Goal: Task Accomplishment & Management: Complete application form

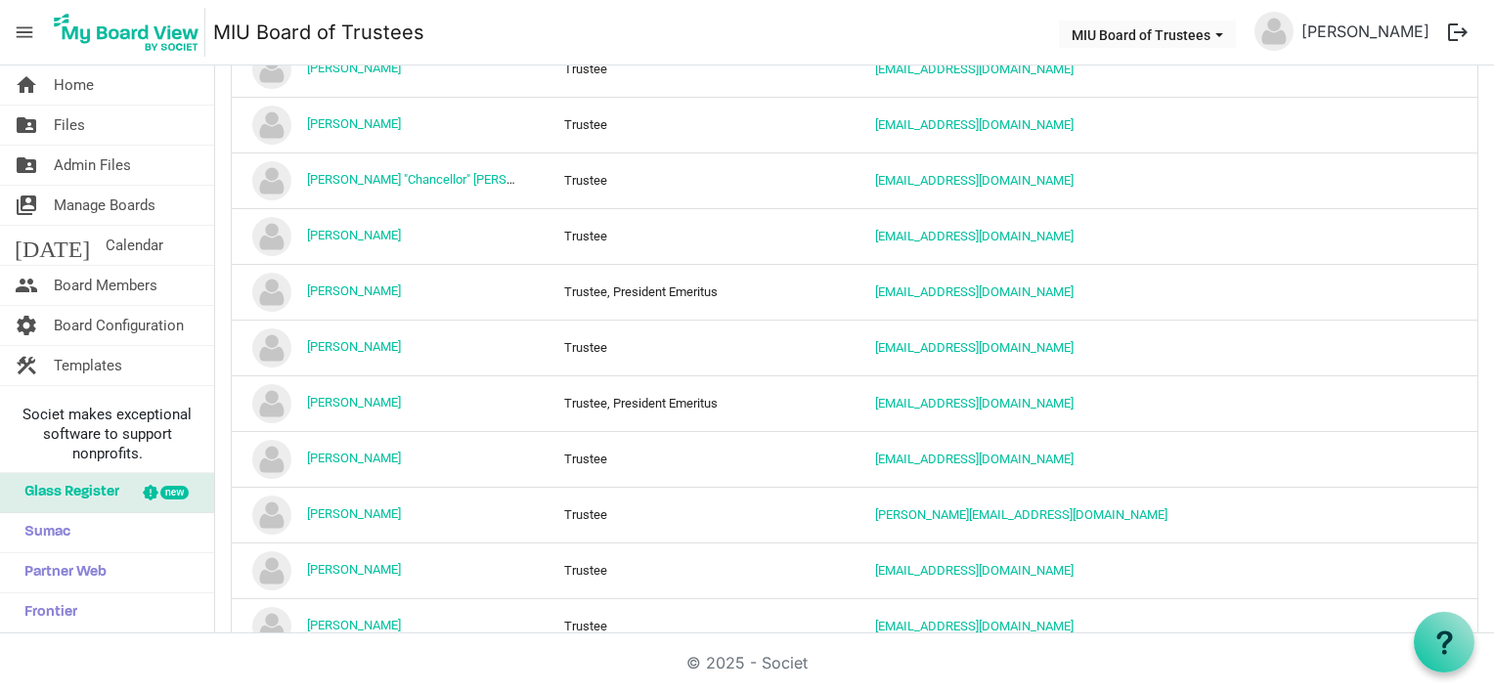
scroll to position [823, 0]
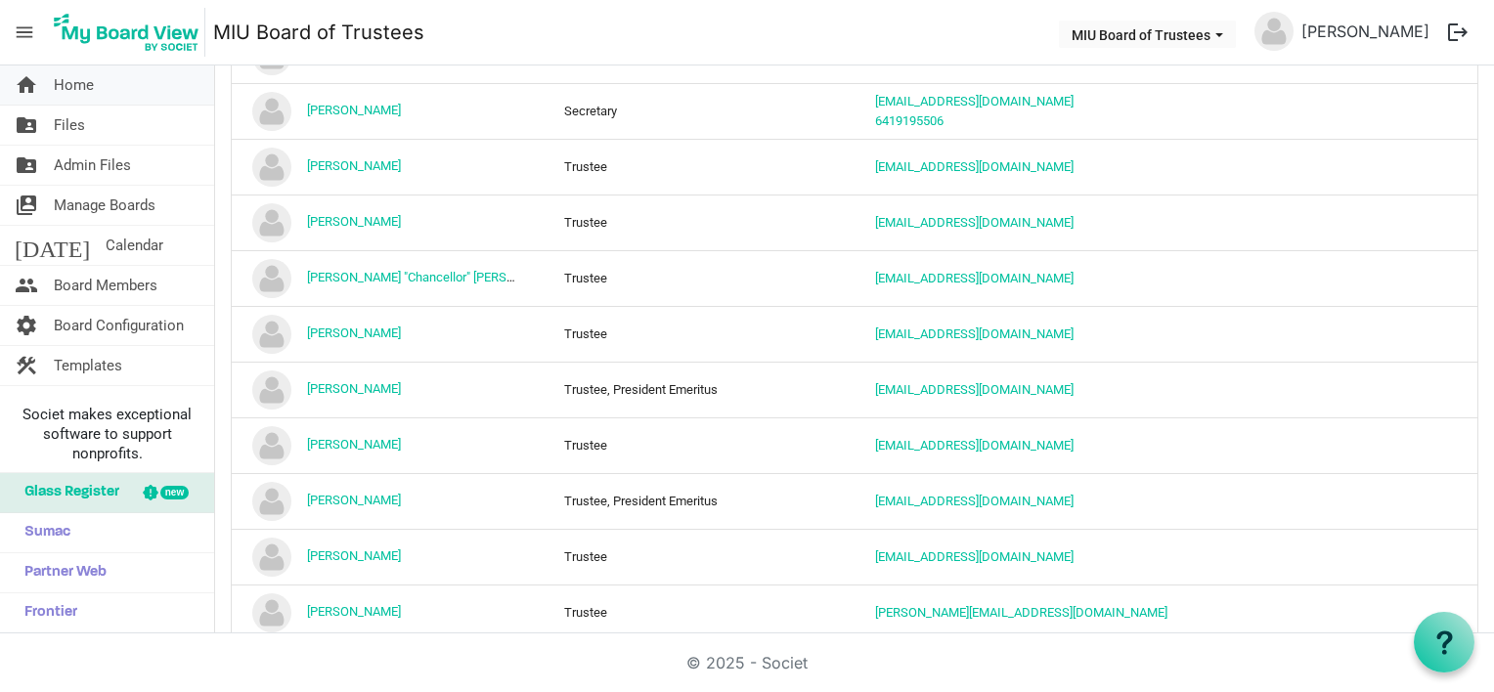
click at [75, 85] on span "Home" at bounding box center [74, 85] width 40 height 39
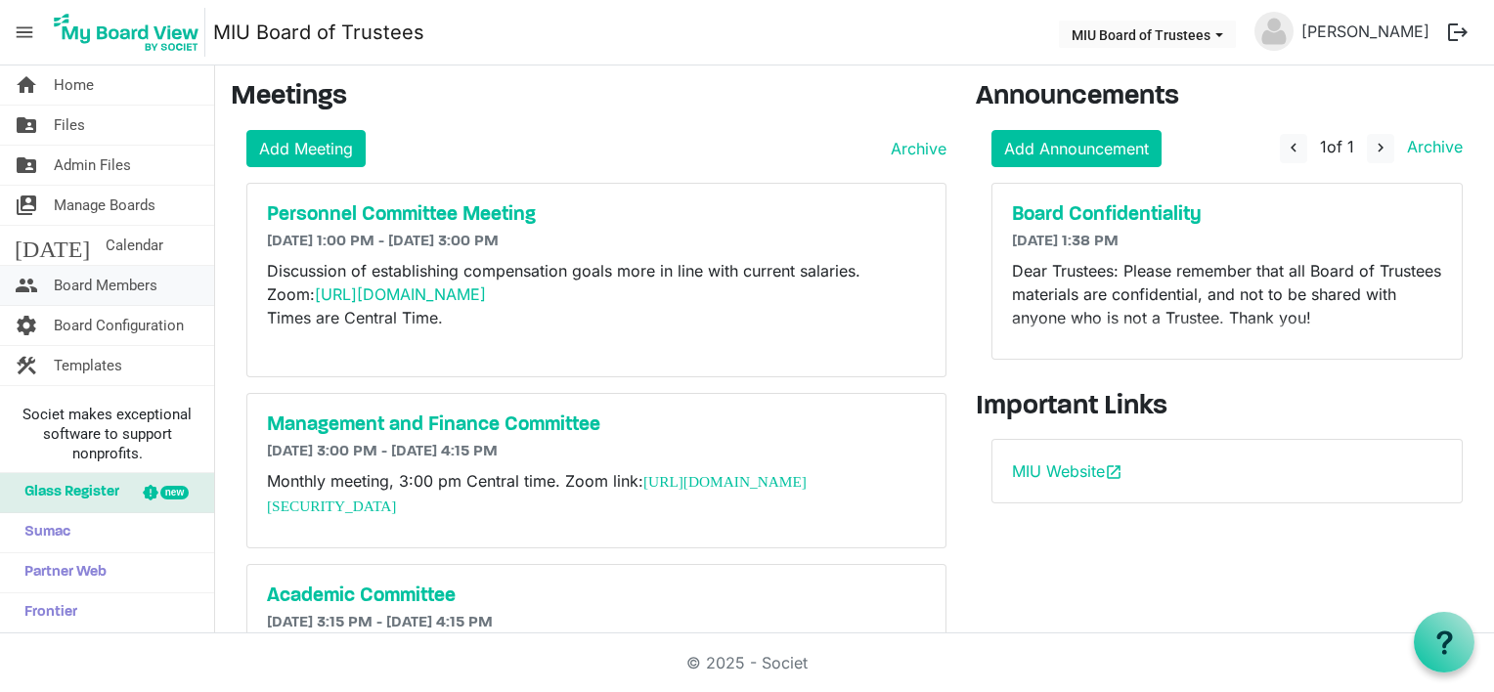
click at [108, 284] on span "Board Members" at bounding box center [106, 285] width 104 height 39
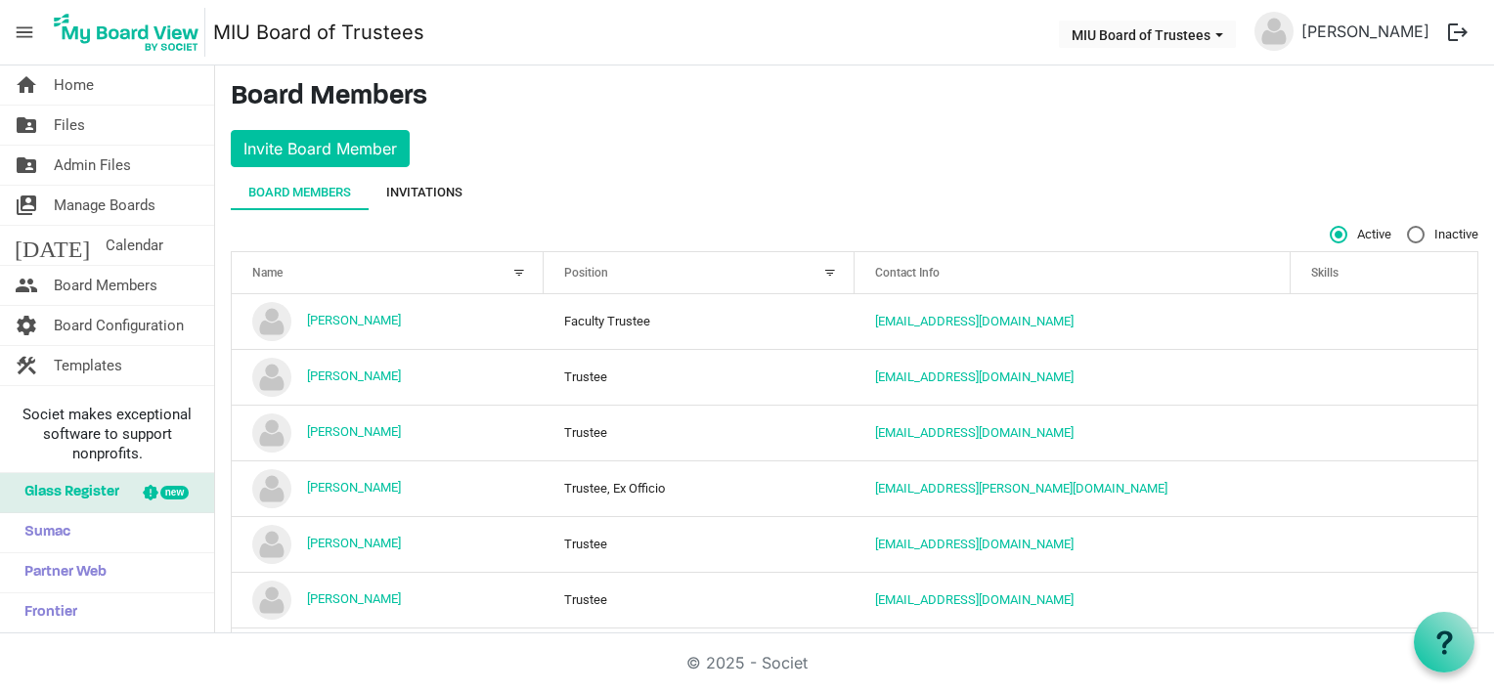
click at [418, 190] on div "Invitations" at bounding box center [424, 193] width 76 height 20
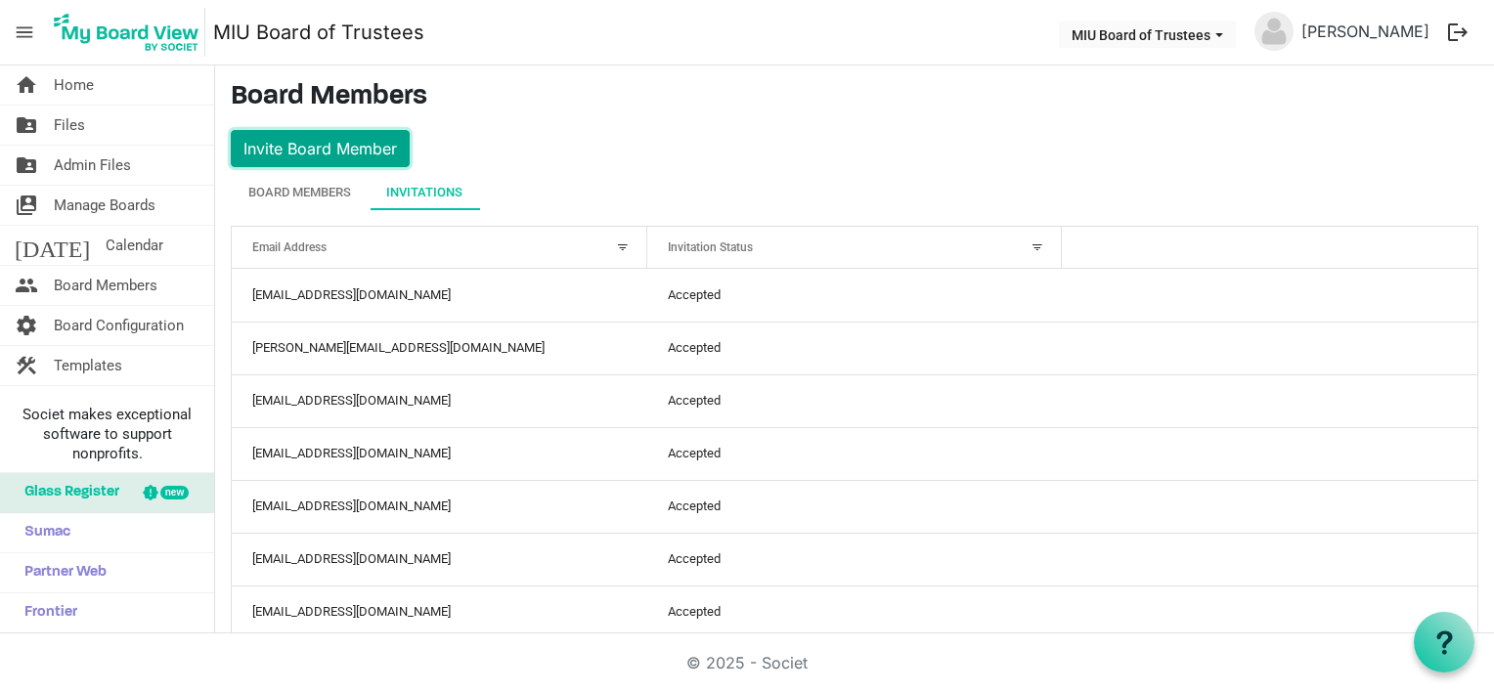
click at [292, 144] on button "Invite Board Member" at bounding box center [320, 148] width 179 height 37
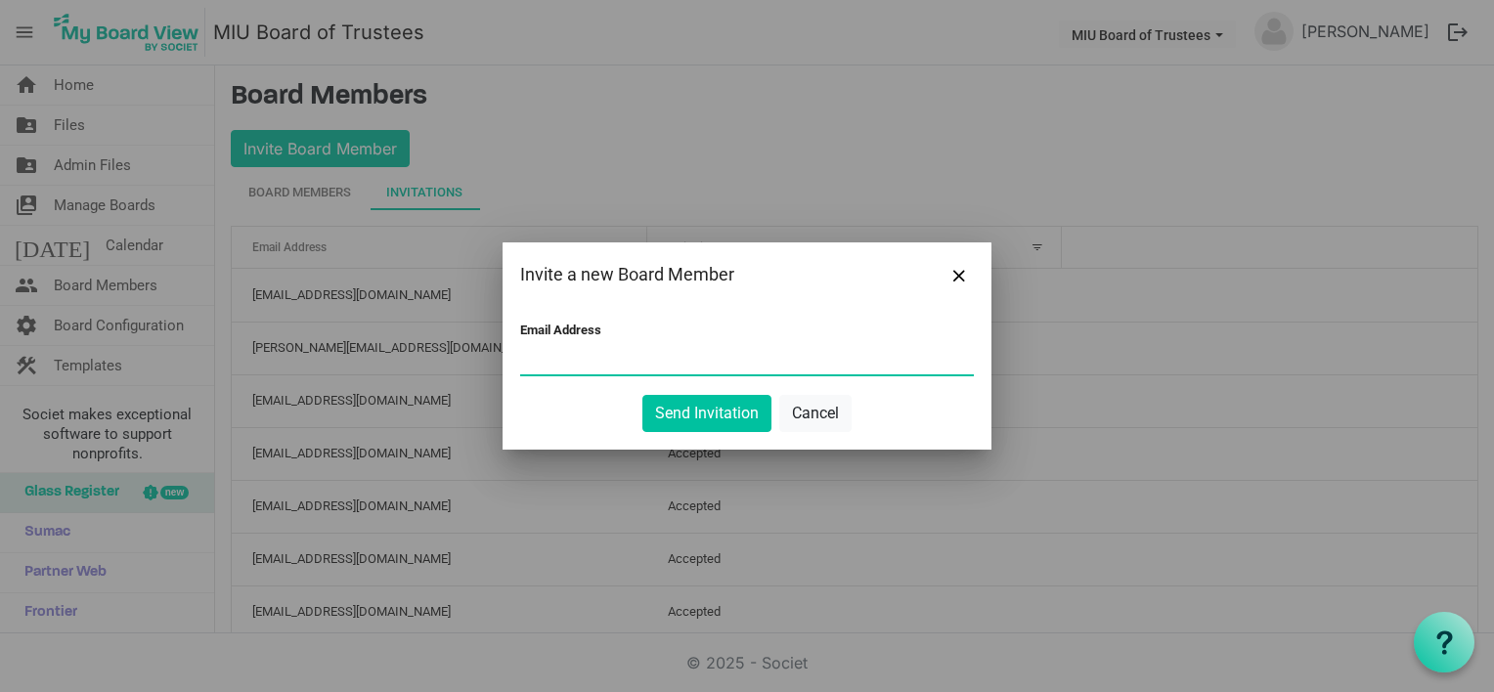
paste input "[EMAIL_ADDRESS][PERSON_NAME][DOMAIN_NAME]"
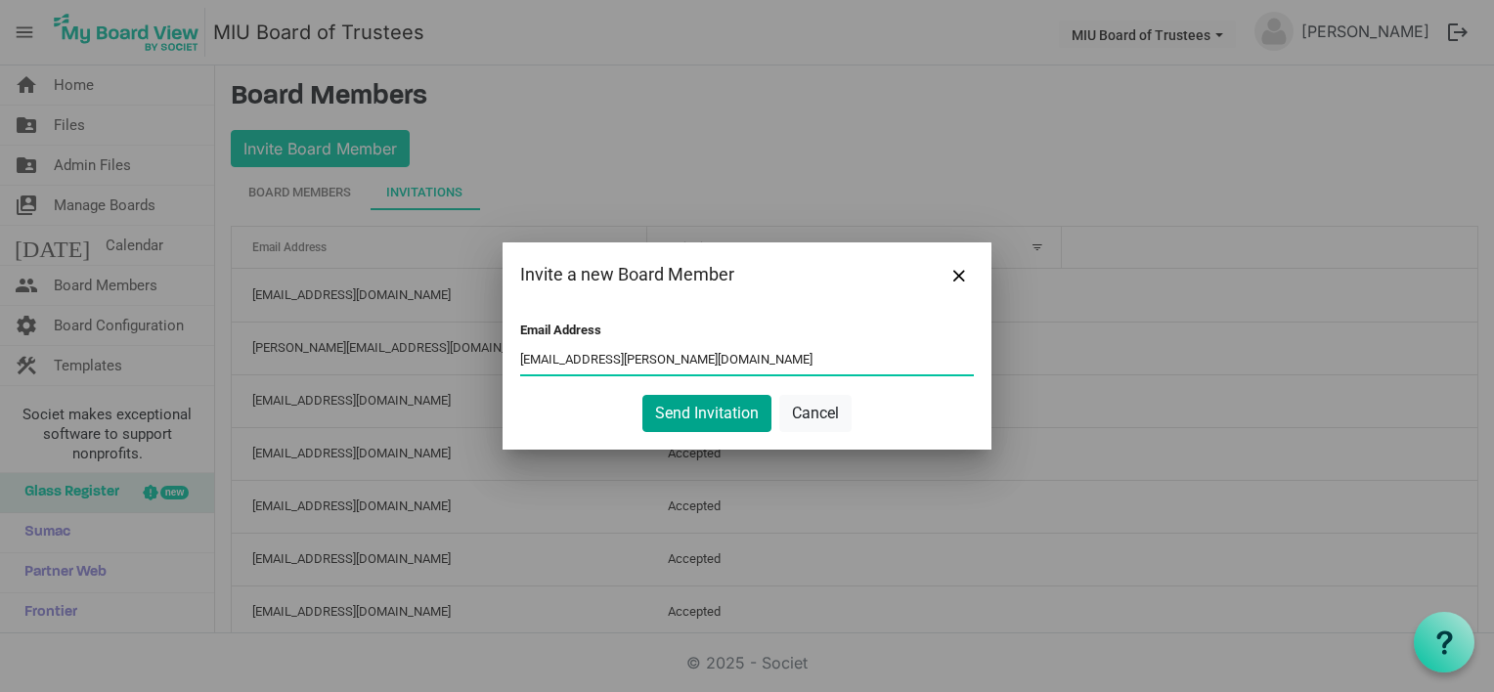
type input "[EMAIL_ADDRESS][PERSON_NAME][DOMAIN_NAME]"
click at [718, 412] on button "Send Invitation" at bounding box center [706, 413] width 129 height 37
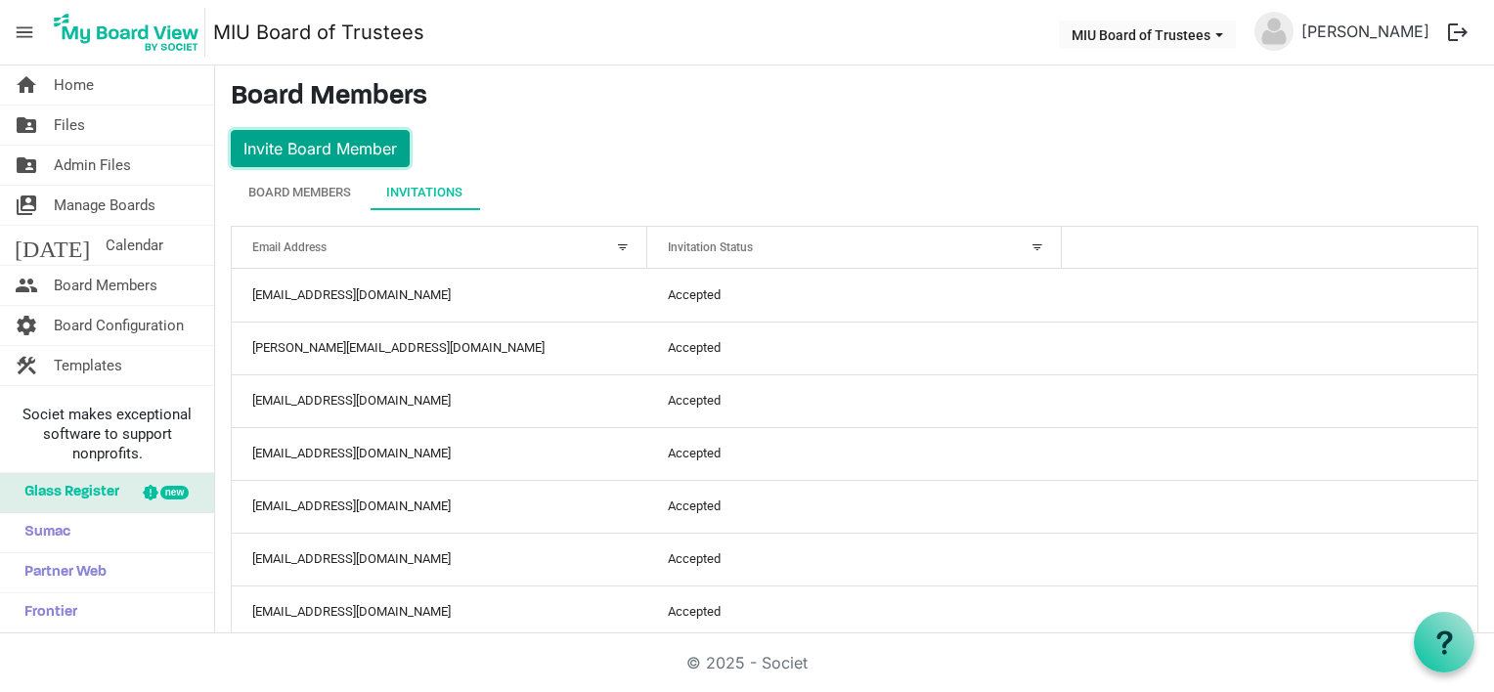
click at [279, 153] on button "Invite Board Member" at bounding box center [320, 148] width 179 height 37
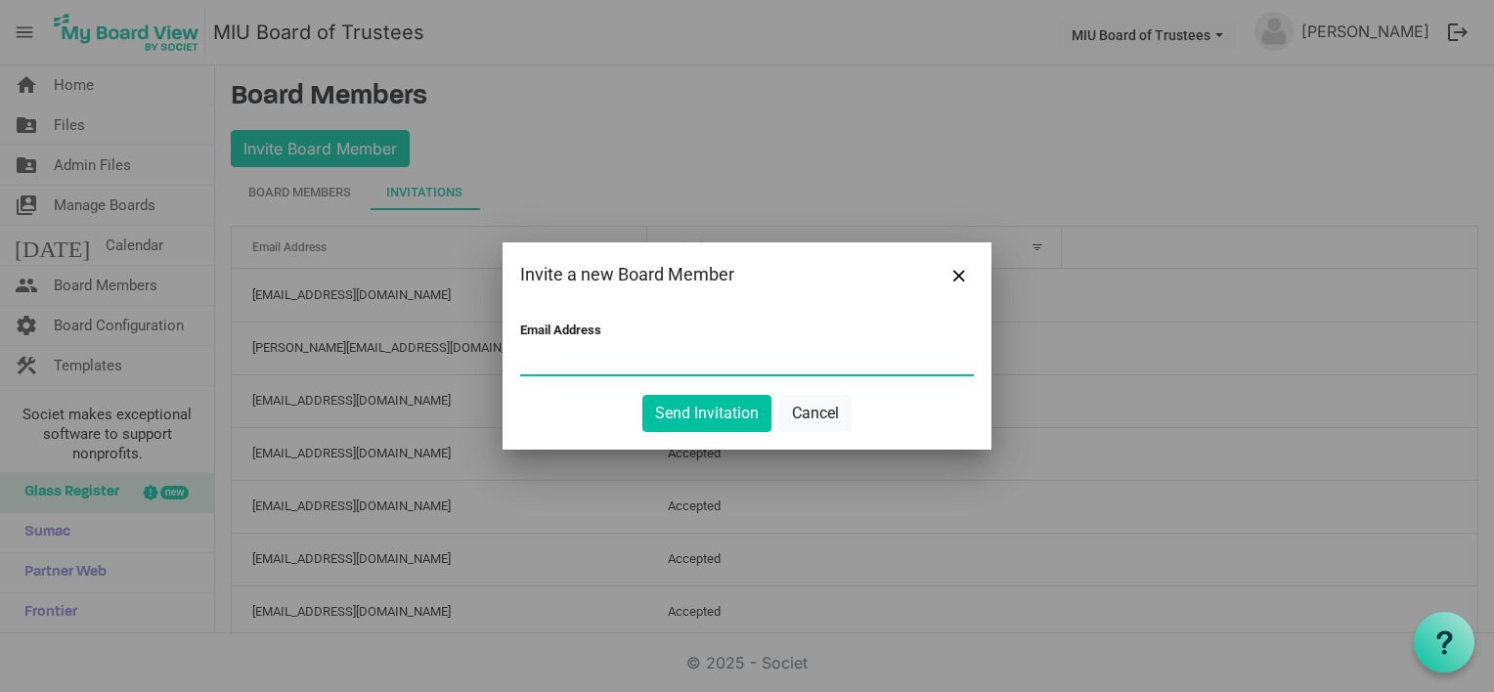
click at [606, 356] on input "Email Address" at bounding box center [747, 359] width 454 height 29
type input "[EMAIL_ADDRESS][DOMAIN_NAME]"
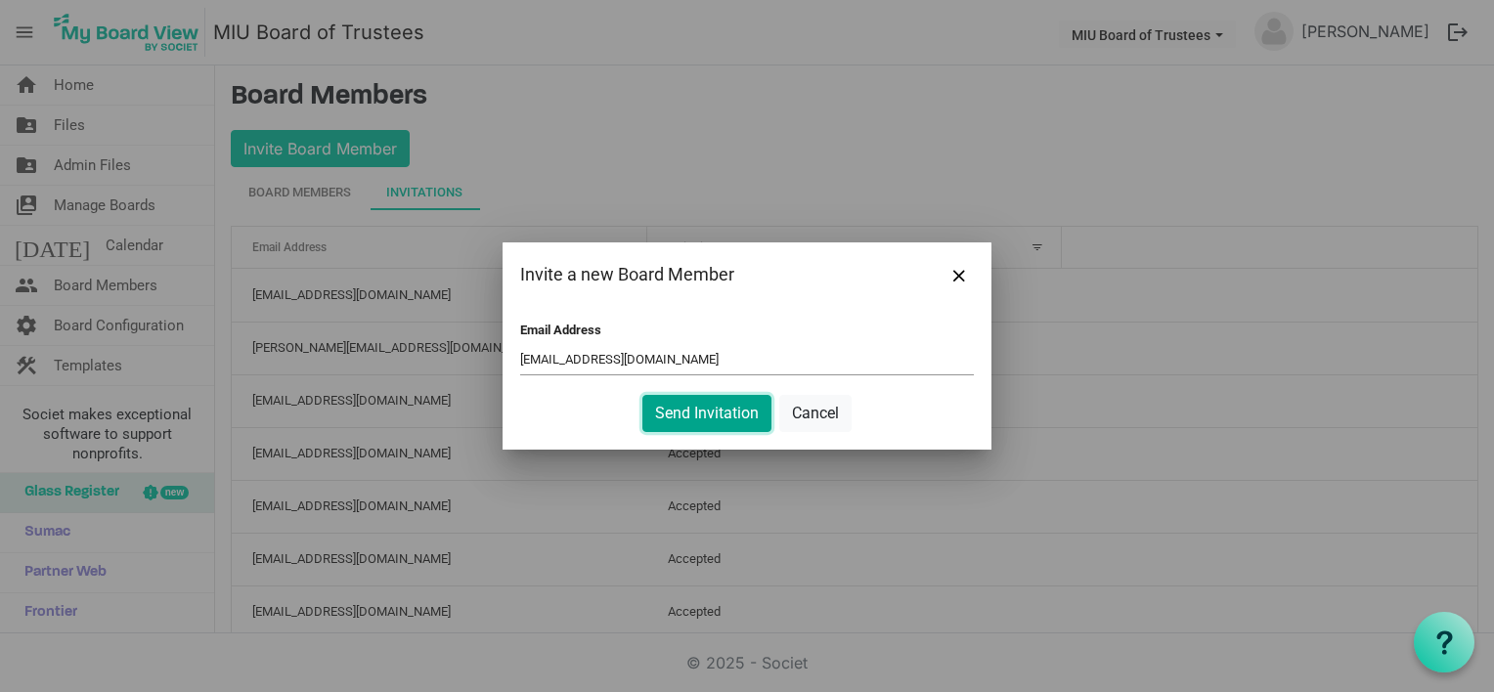
click at [703, 415] on button "Send Invitation" at bounding box center [706, 413] width 129 height 37
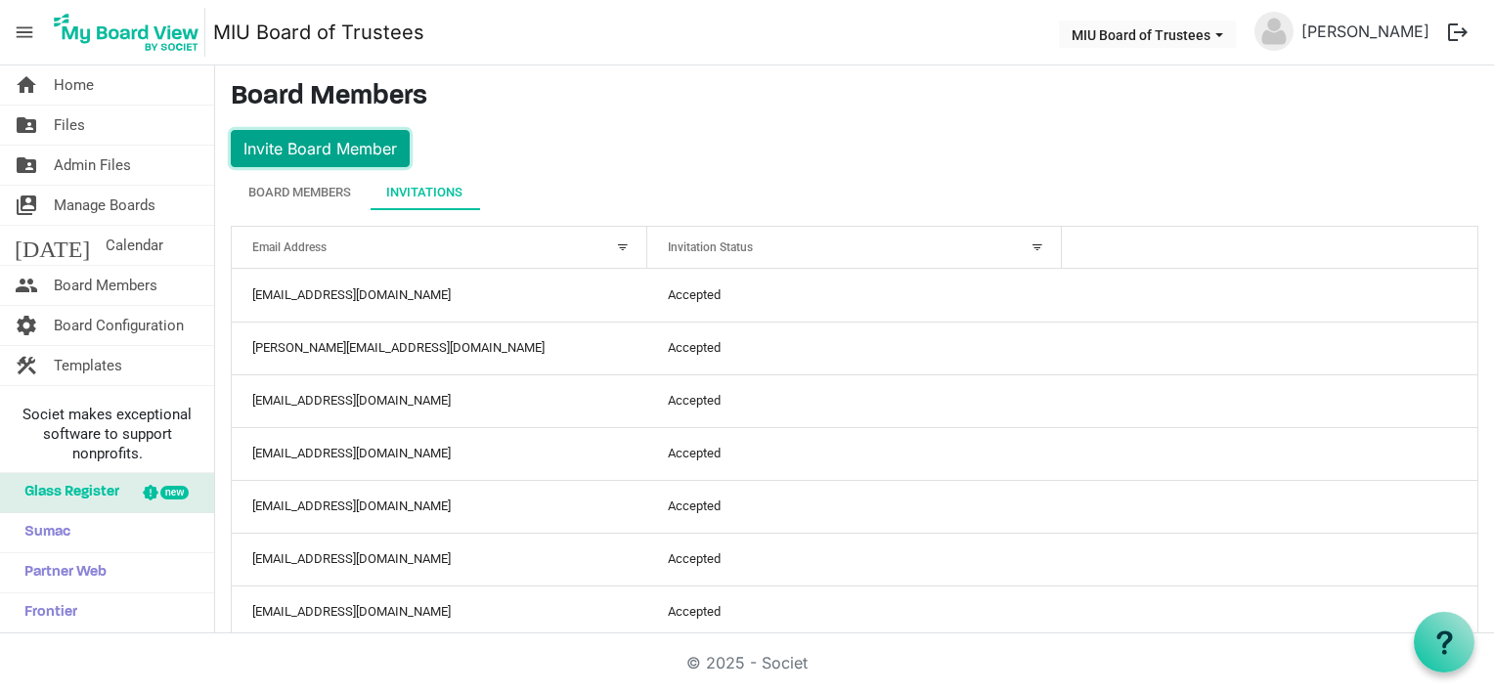
click at [361, 144] on button "Invite Board Member" at bounding box center [320, 148] width 179 height 37
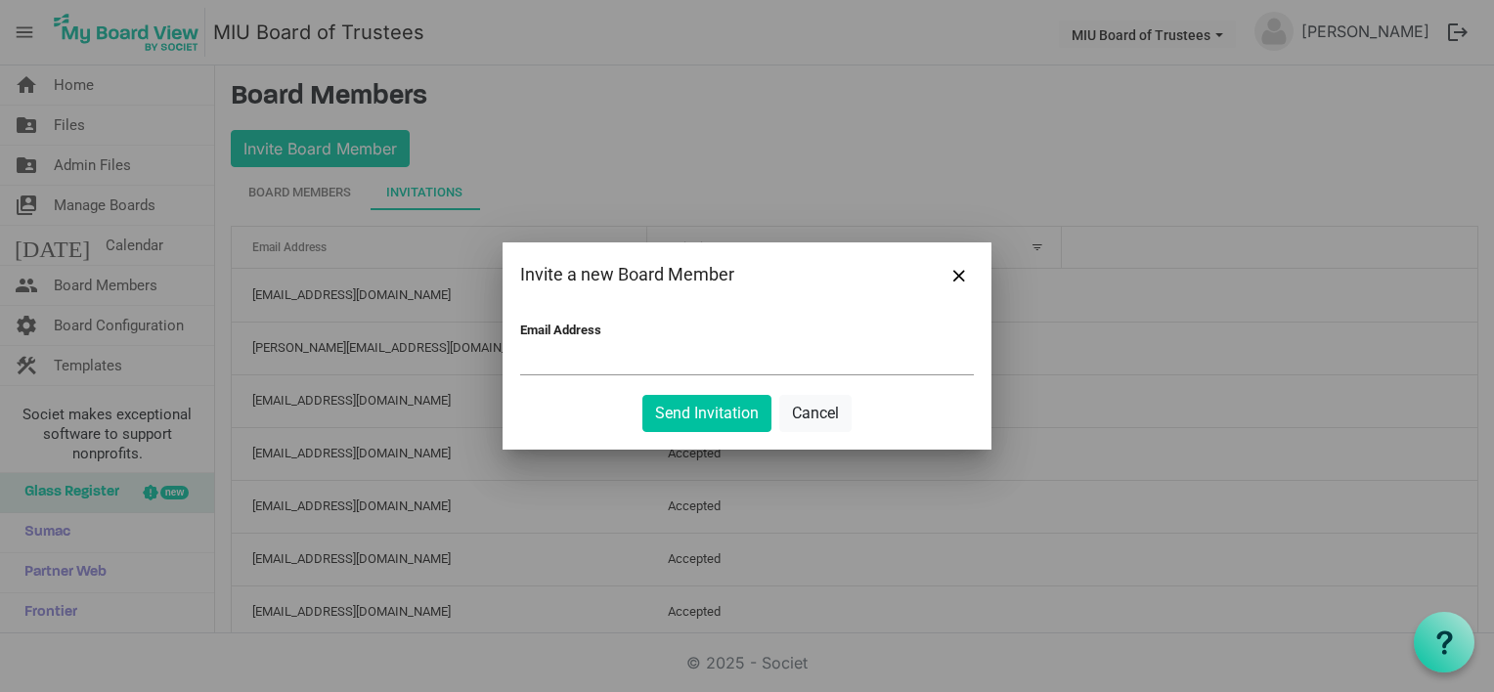
click at [611, 361] on input "Email Address" at bounding box center [747, 359] width 454 height 29
paste input "[EMAIL_ADDRESS][DOMAIN_NAME]"
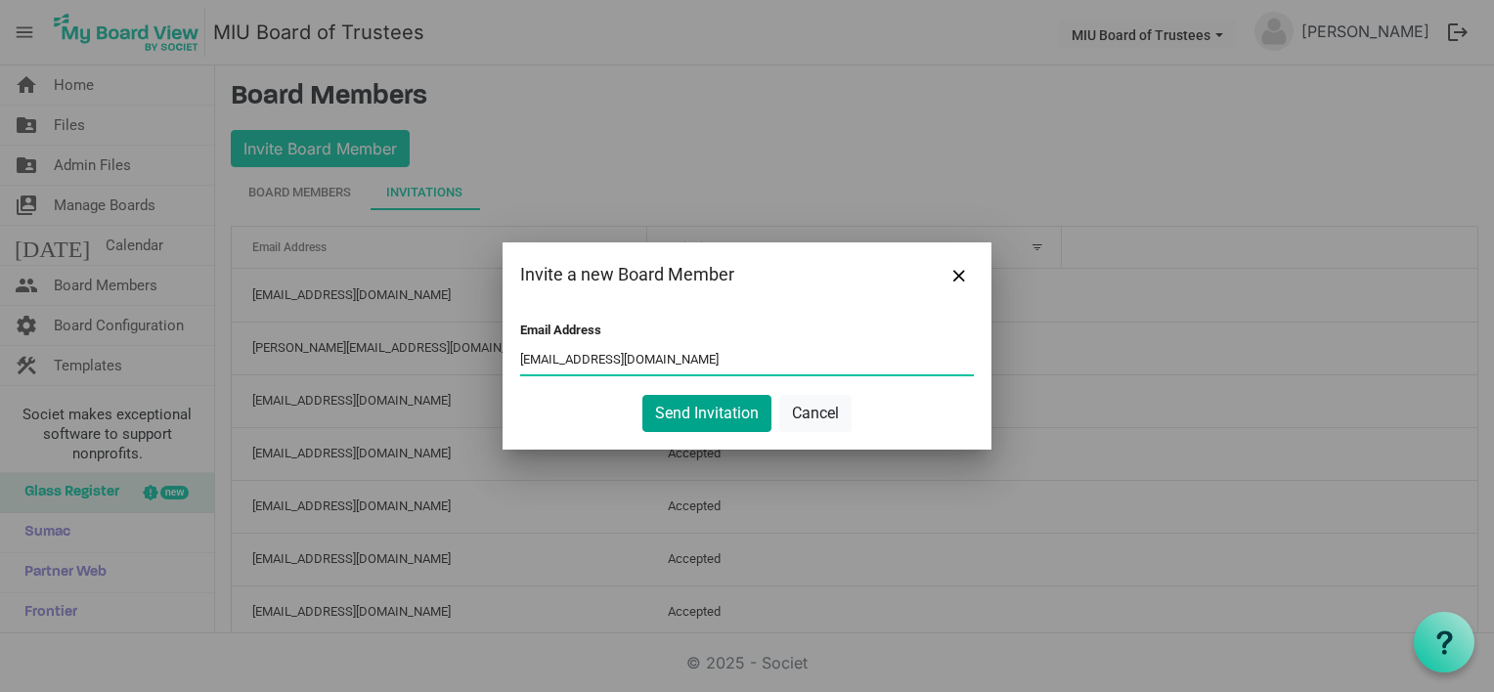
type input "[EMAIL_ADDRESS][DOMAIN_NAME]"
click at [699, 408] on button "Send Invitation" at bounding box center [706, 413] width 129 height 37
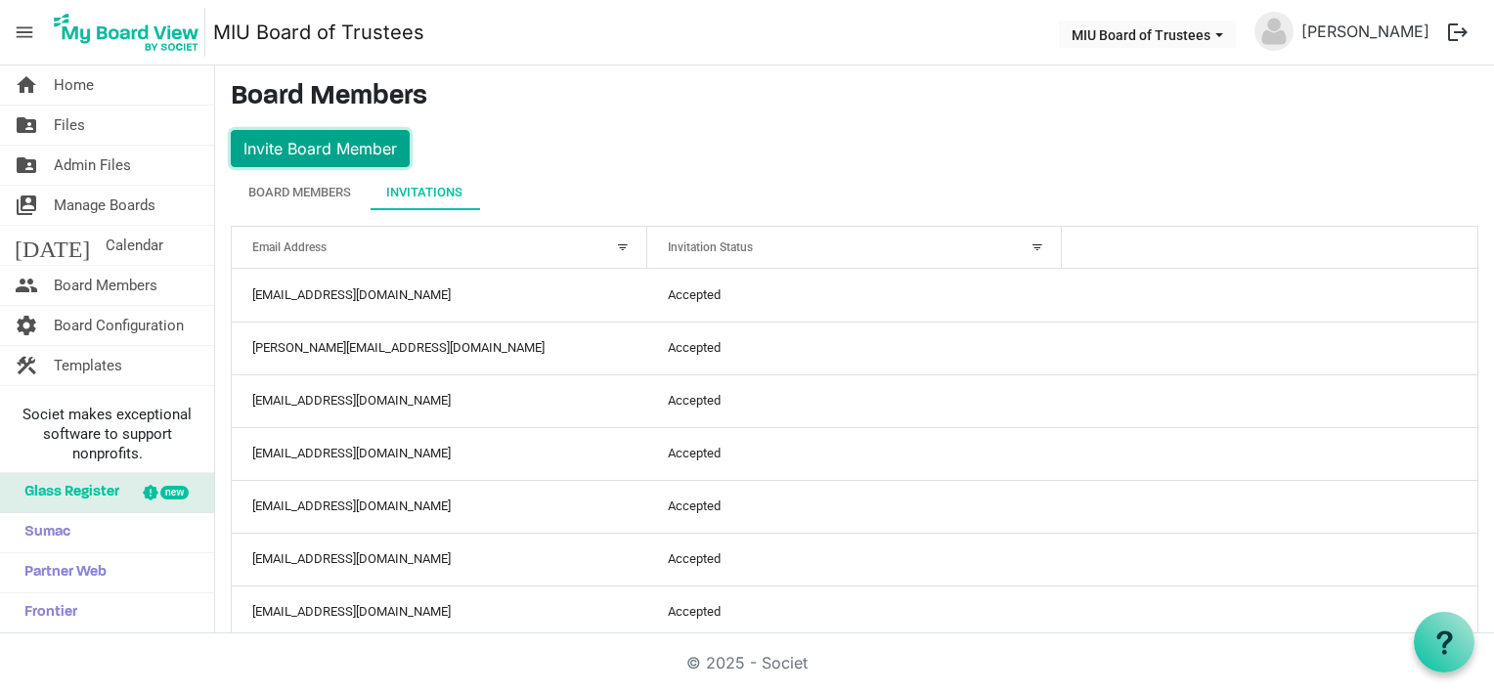
click at [338, 149] on button "Invite Board Member" at bounding box center [320, 148] width 179 height 37
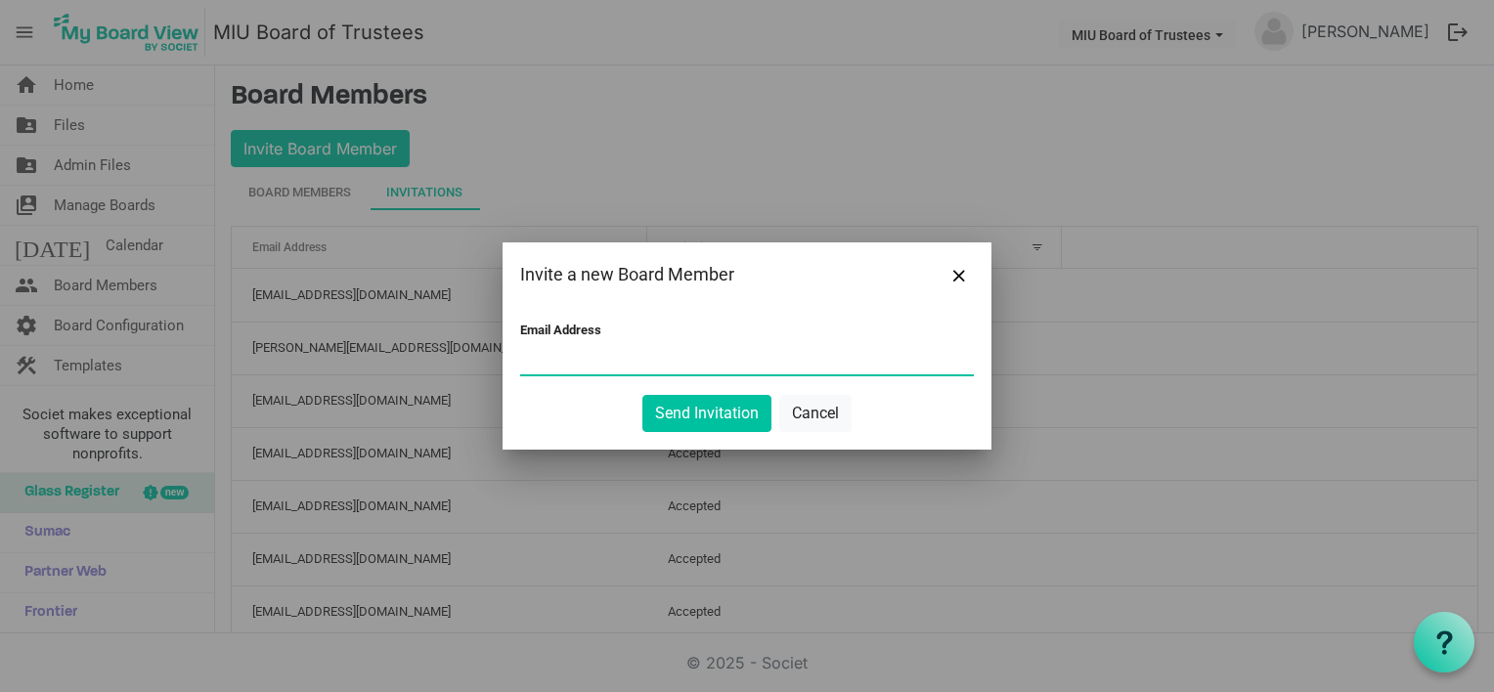
paste input "[EMAIL_ADDRESS][DOMAIN_NAME]"
type input "[EMAIL_ADDRESS][DOMAIN_NAME]"
click at [694, 412] on button "Send Invitation" at bounding box center [706, 413] width 129 height 37
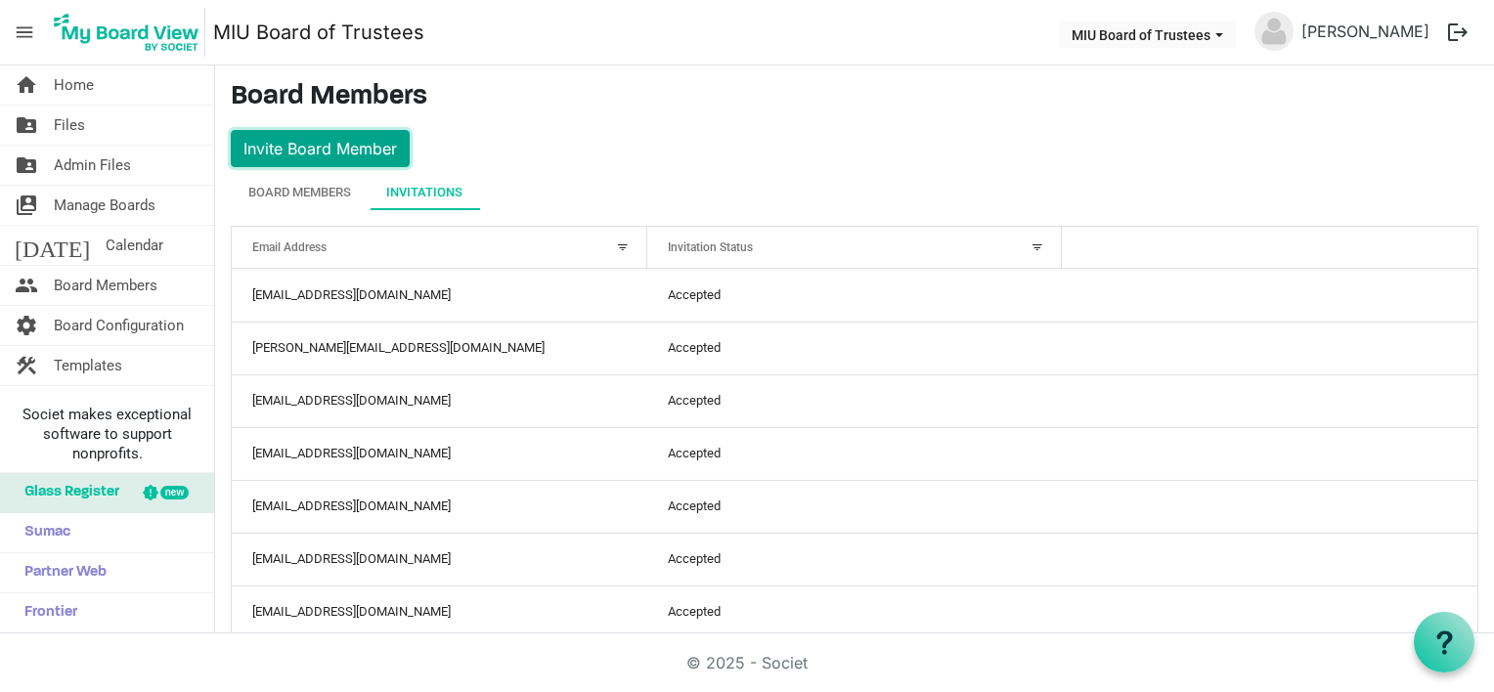
click at [358, 156] on button "Invite Board Member" at bounding box center [320, 148] width 179 height 37
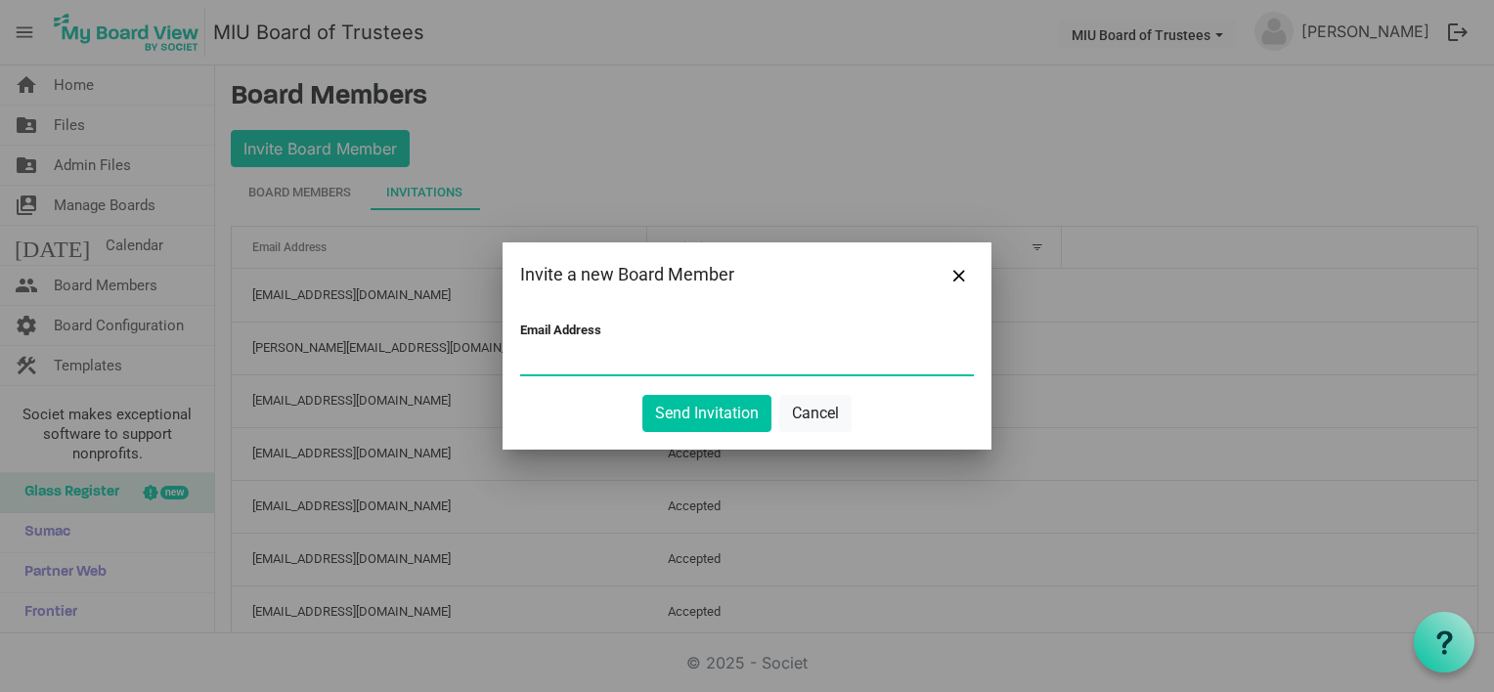
click at [593, 353] on input "Email Address" at bounding box center [747, 359] width 454 height 29
paste input "[EMAIL_ADDRESS][DOMAIN_NAME]"
type input "[EMAIL_ADDRESS][DOMAIN_NAME]"
click at [705, 412] on button "Send Invitation" at bounding box center [706, 413] width 129 height 37
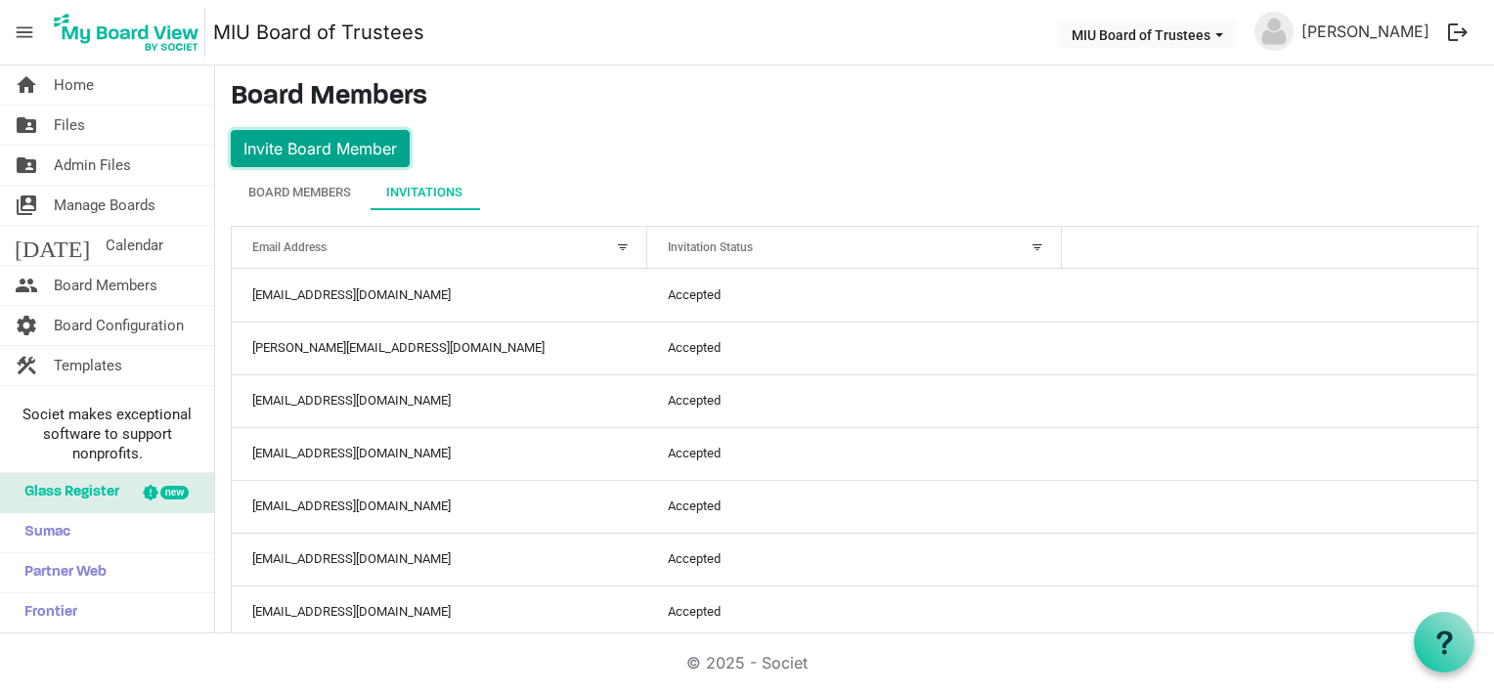
click at [360, 151] on button "Invite Board Member" at bounding box center [320, 148] width 179 height 37
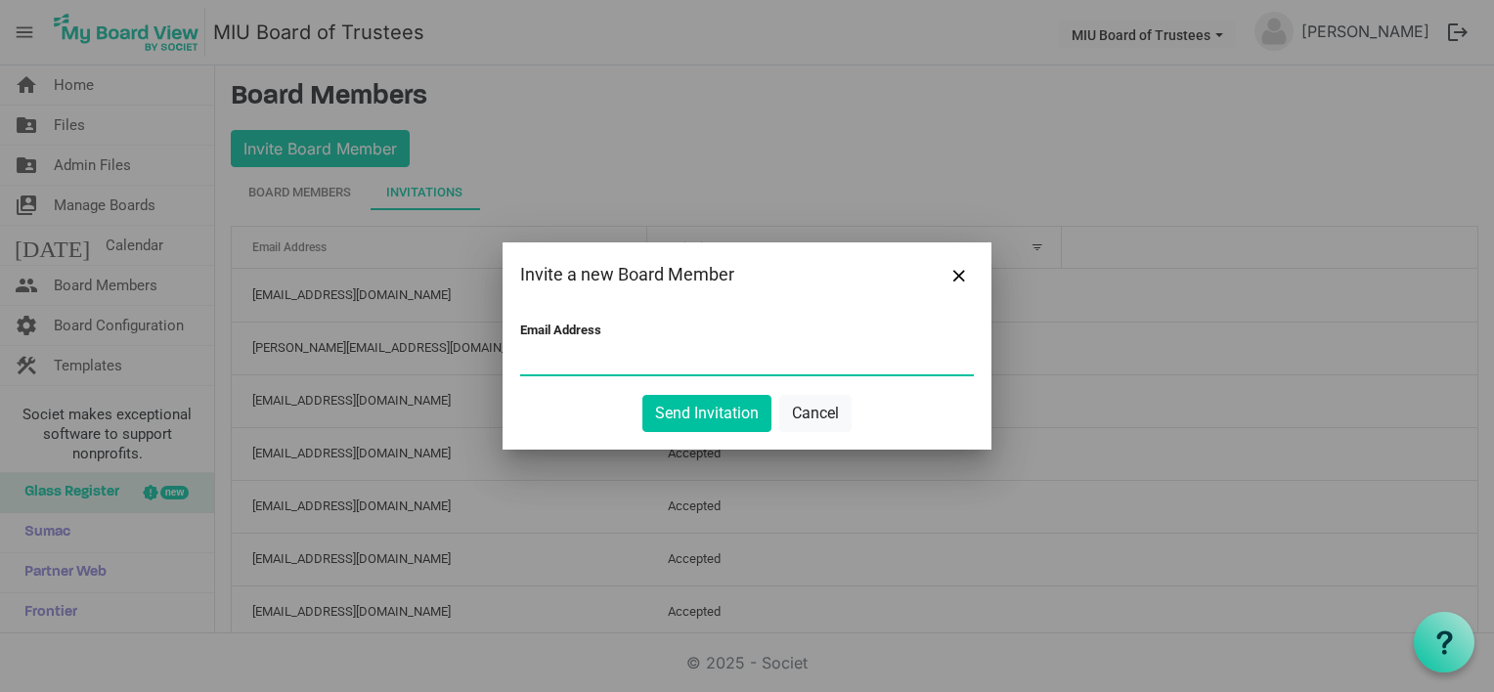
paste input "[PERSON_NAME][EMAIL_ADDRESS][PERSON_NAME][DOMAIN_NAME]"
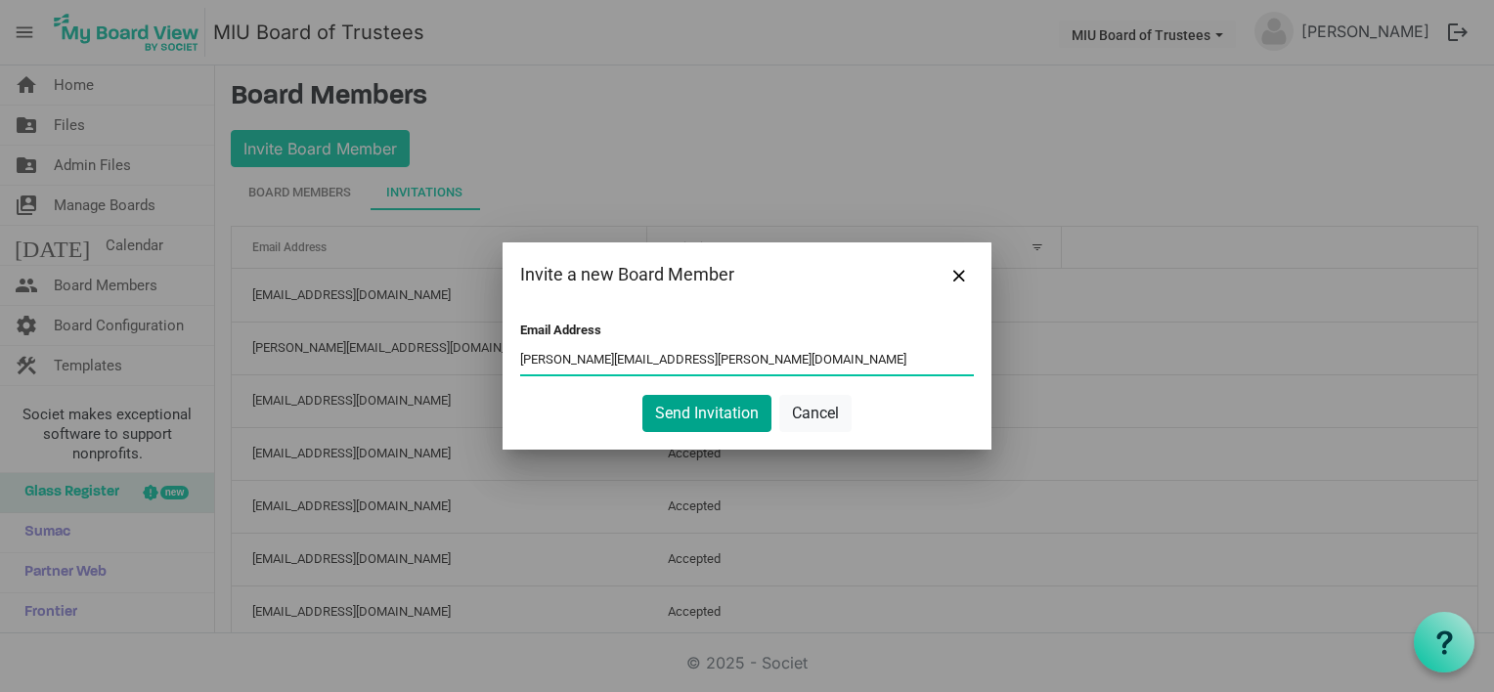
type input "[PERSON_NAME][EMAIL_ADDRESS][PERSON_NAME][DOMAIN_NAME]"
click at [678, 414] on button "Send Invitation" at bounding box center [706, 413] width 129 height 37
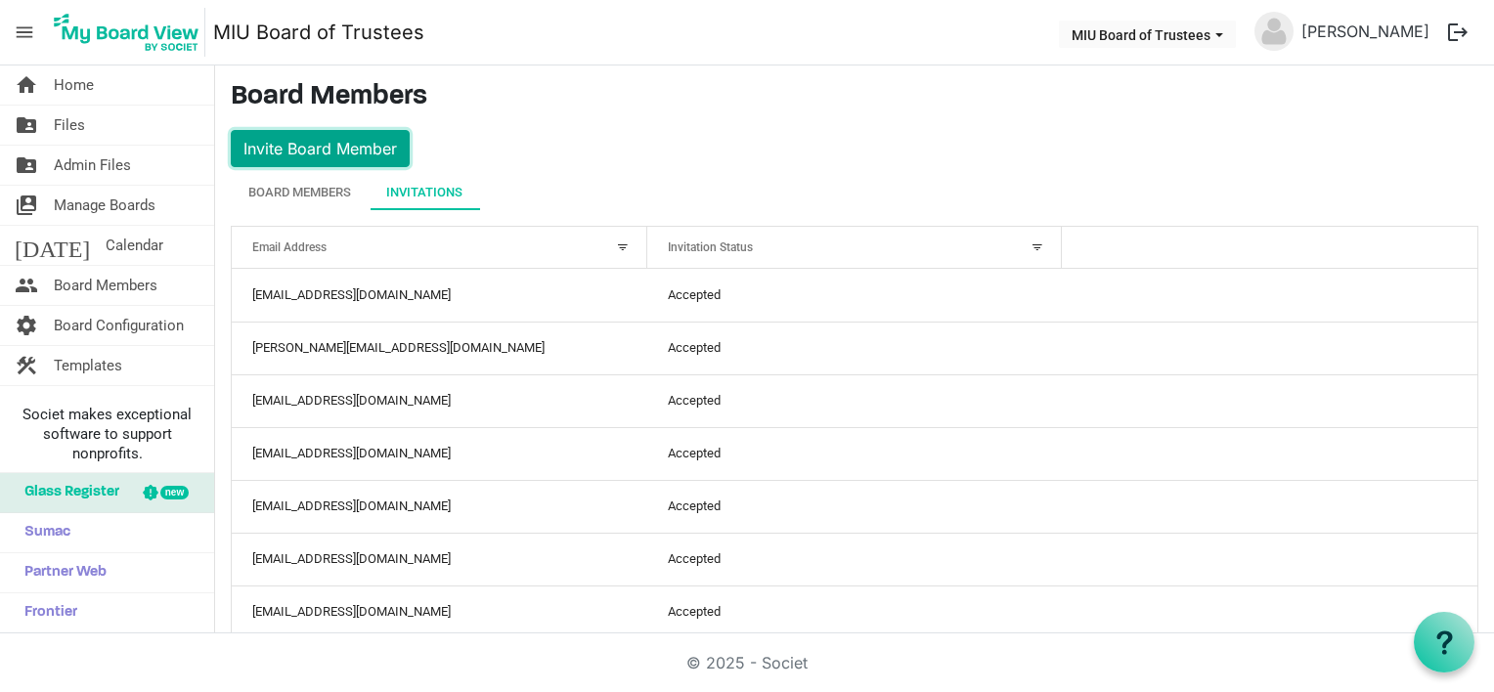
click at [328, 155] on button "Invite Board Member" at bounding box center [320, 148] width 179 height 37
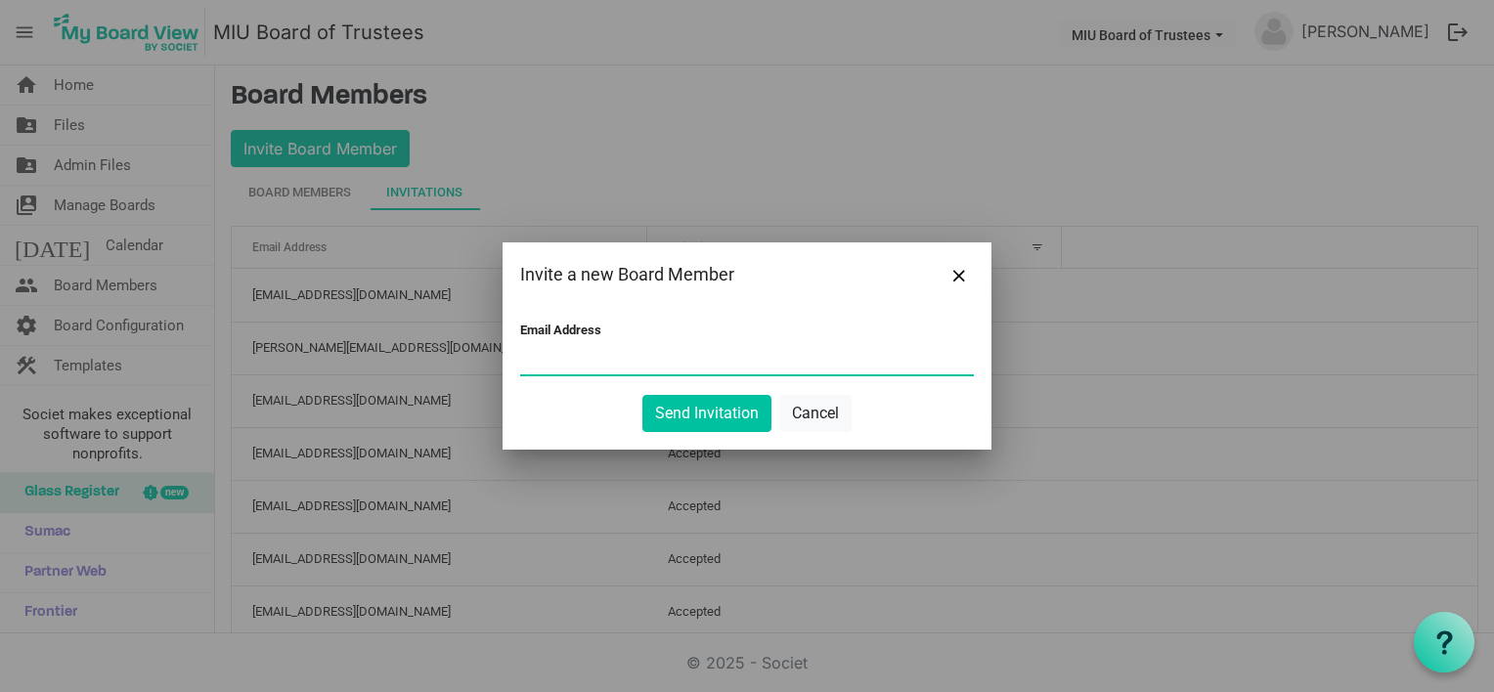
paste input "[PERSON_NAME][EMAIL_ADDRESS][PERSON_NAME][DOMAIN_NAME]"
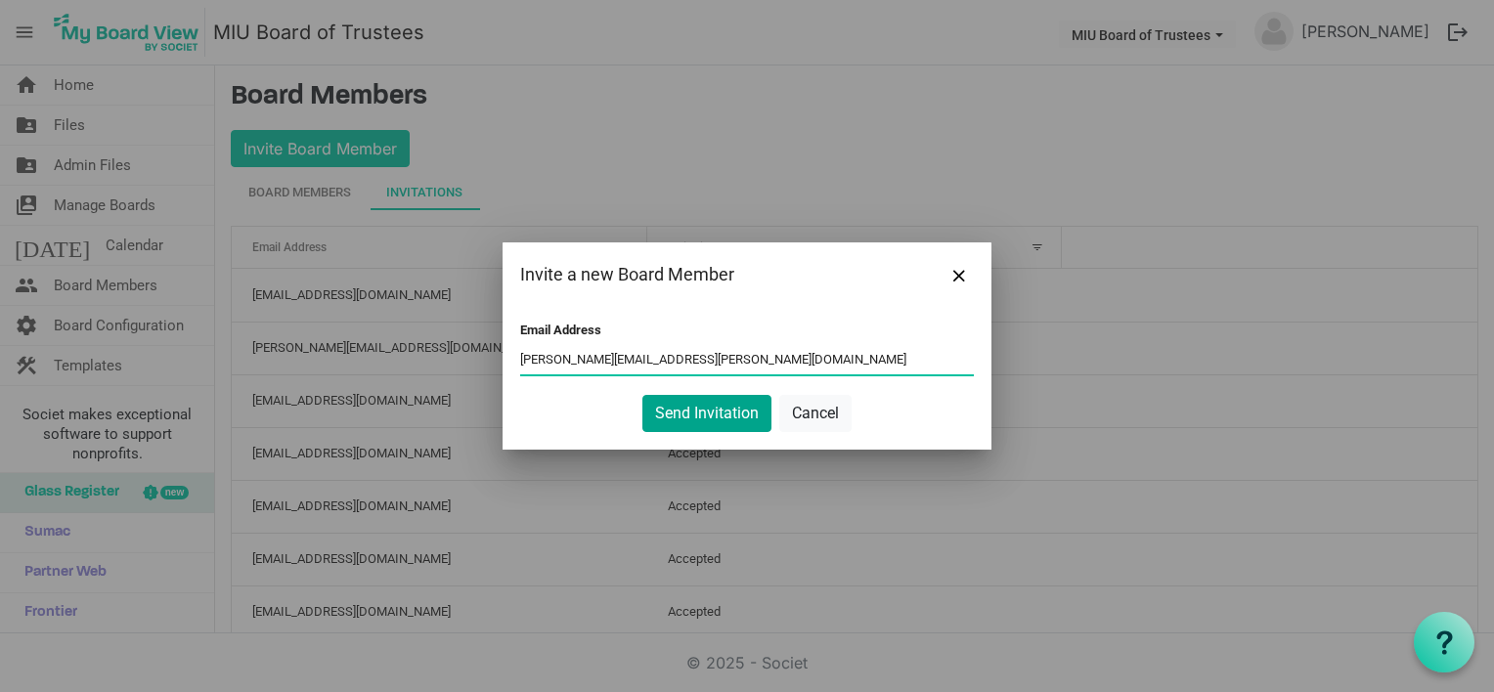
type input "[PERSON_NAME][EMAIL_ADDRESS][PERSON_NAME][DOMAIN_NAME]"
click at [698, 411] on button "Send Invitation" at bounding box center [706, 413] width 129 height 37
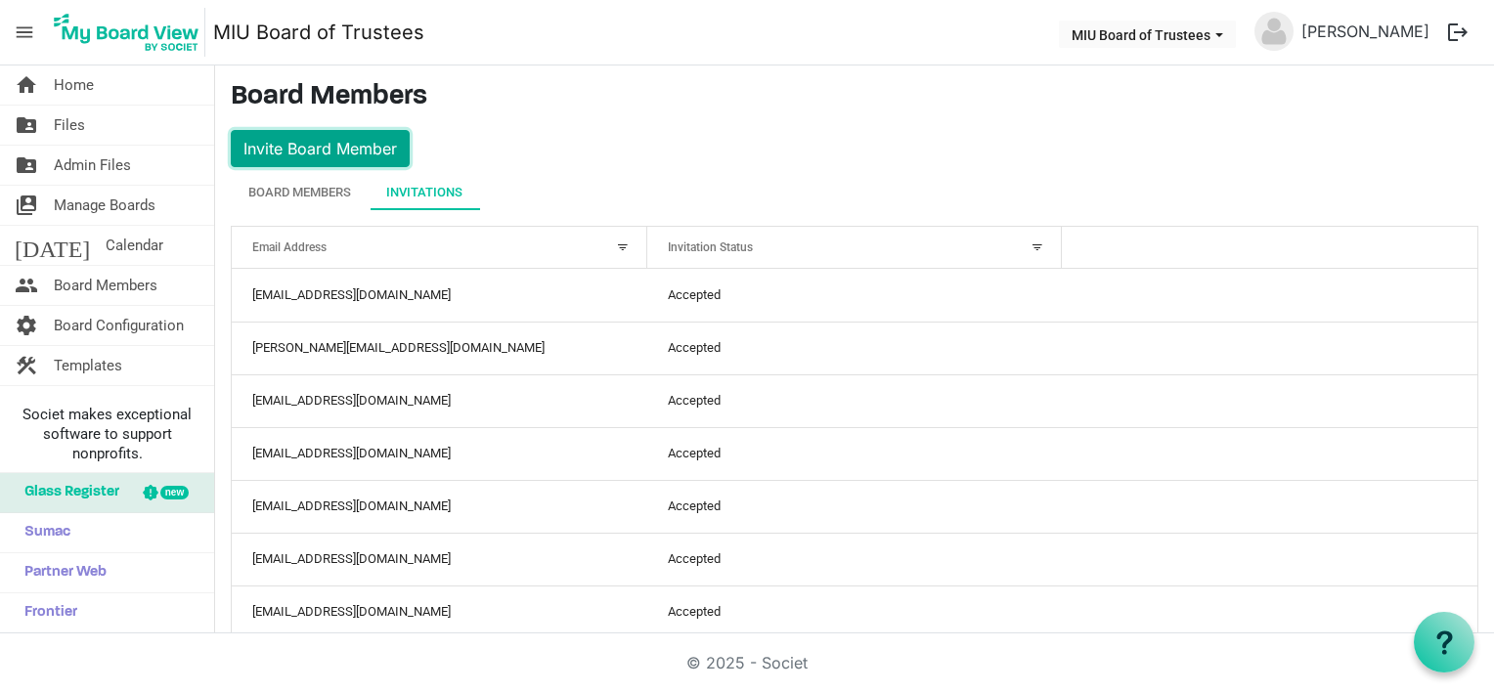
click at [364, 151] on button "Invite Board Member" at bounding box center [320, 148] width 179 height 37
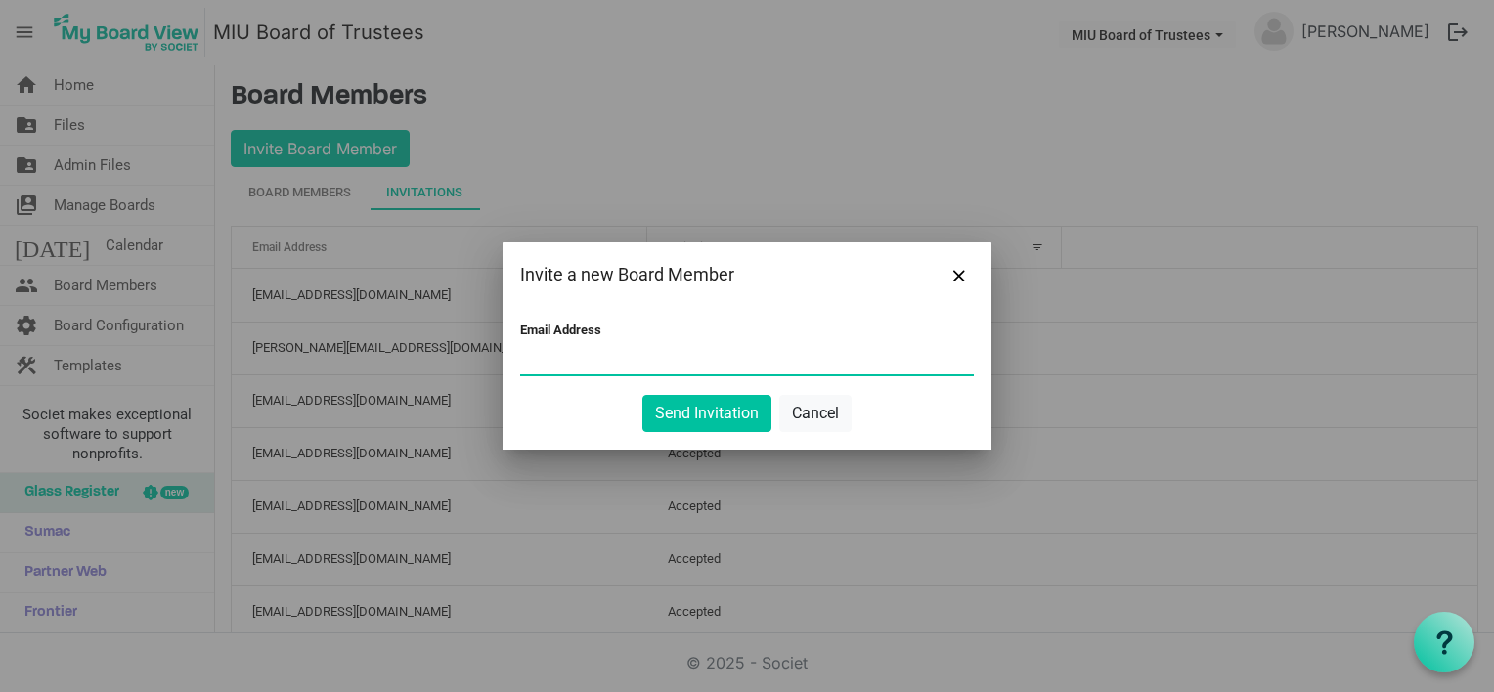
click at [607, 359] on input "Email Address" at bounding box center [747, 359] width 454 height 29
paste input "[EMAIL_ADDRESS][DOMAIN_NAME]"
type input "[EMAIL_ADDRESS][DOMAIN_NAME]"
click at [702, 413] on button "Send Invitation" at bounding box center [706, 413] width 129 height 37
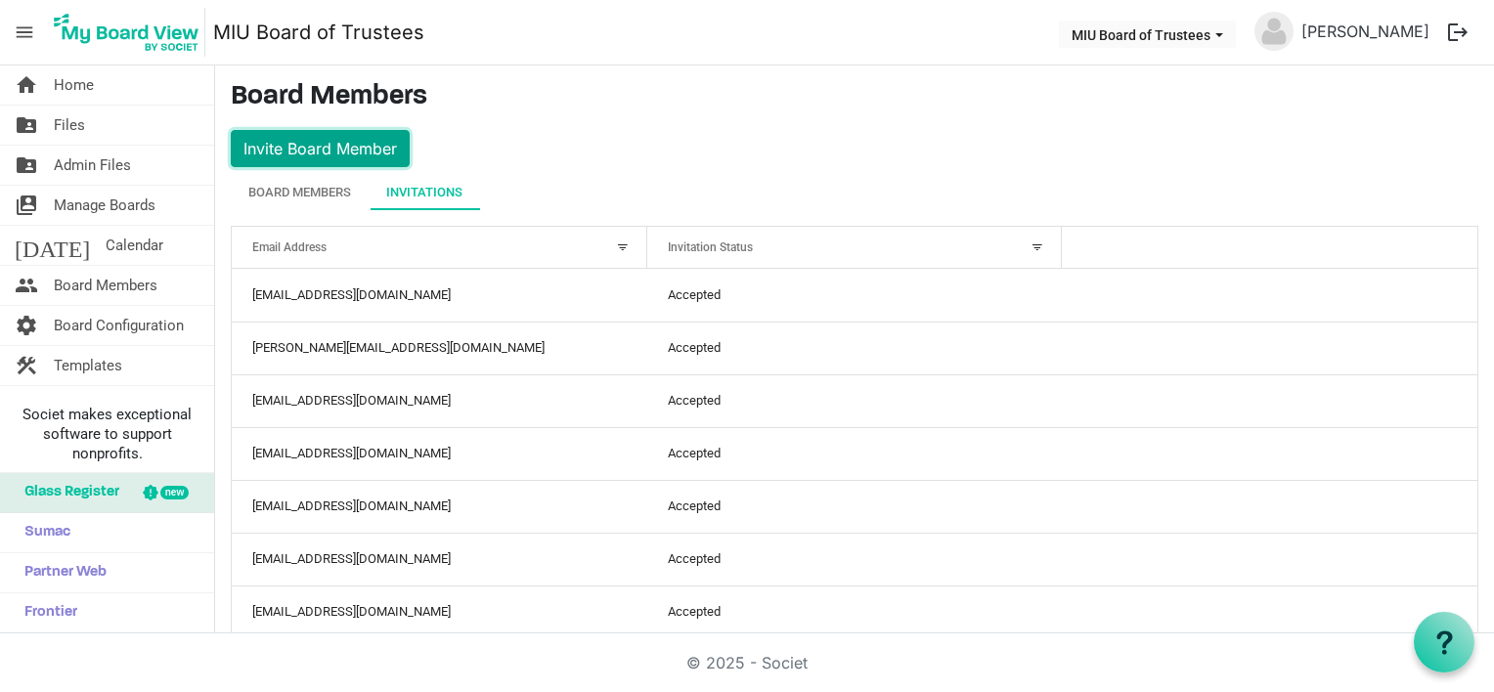
click at [326, 155] on button "Invite Board Member" at bounding box center [320, 148] width 179 height 37
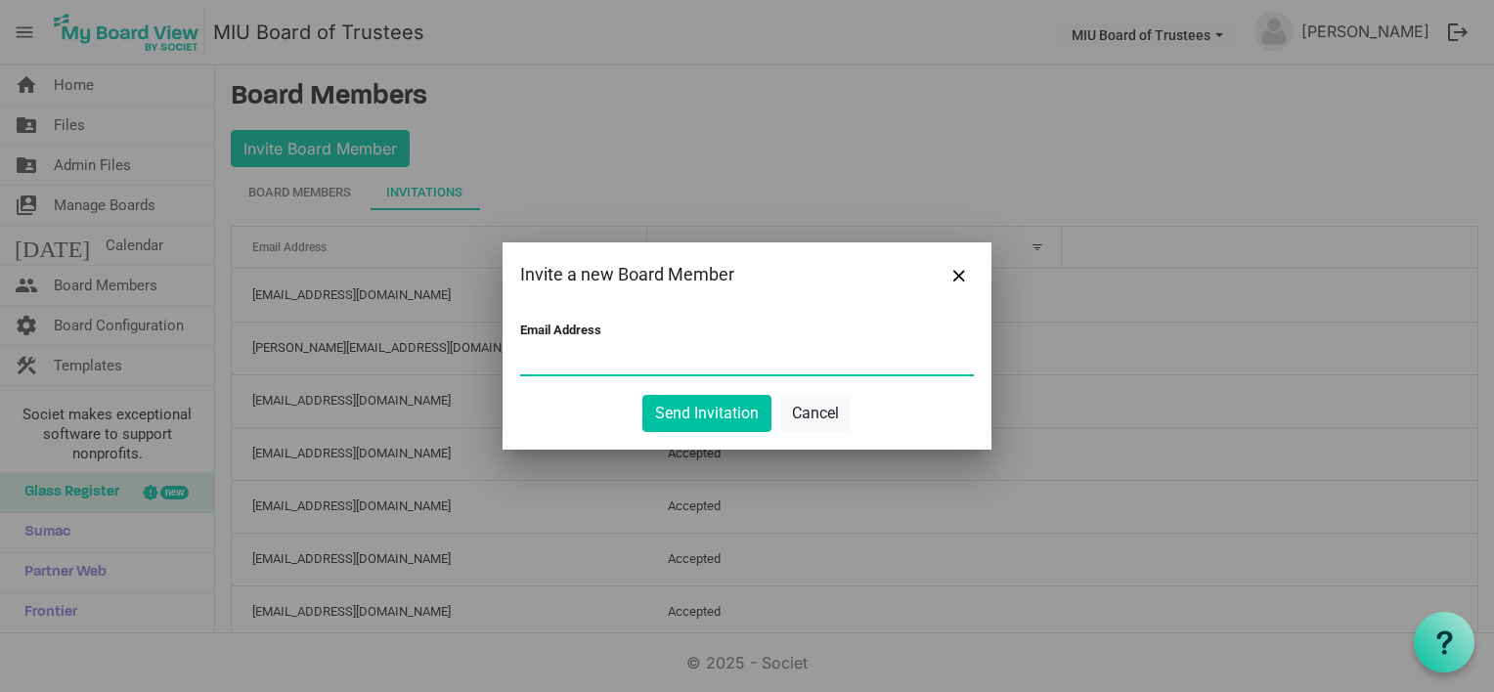
paste input "[PERSON_NAME][EMAIL_ADDRESS][PERSON_NAME][DOMAIN_NAME]"
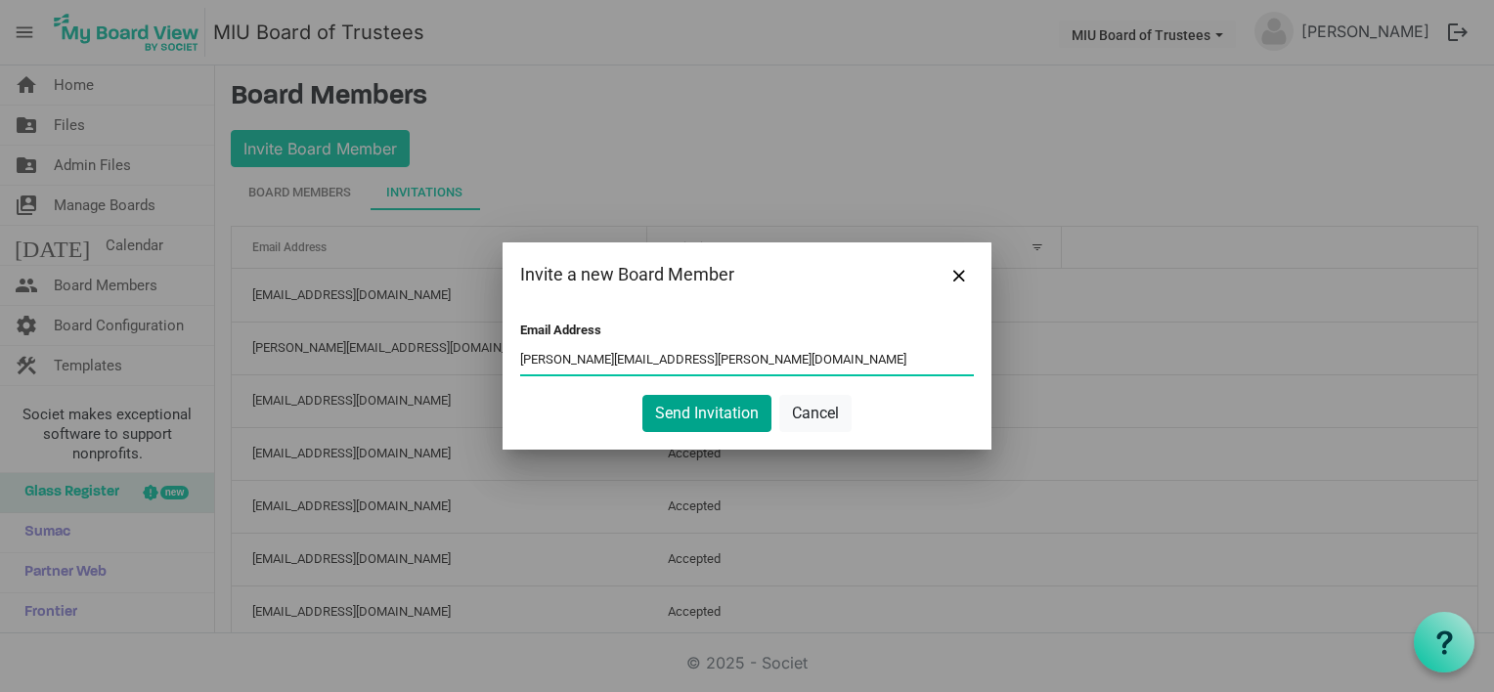
type input "[PERSON_NAME][EMAIL_ADDRESS][PERSON_NAME][DOMAIN_NAME]"
click at [703, 412] on button "Send Invitation" at bounding box center [706, 413] width 129 height 37
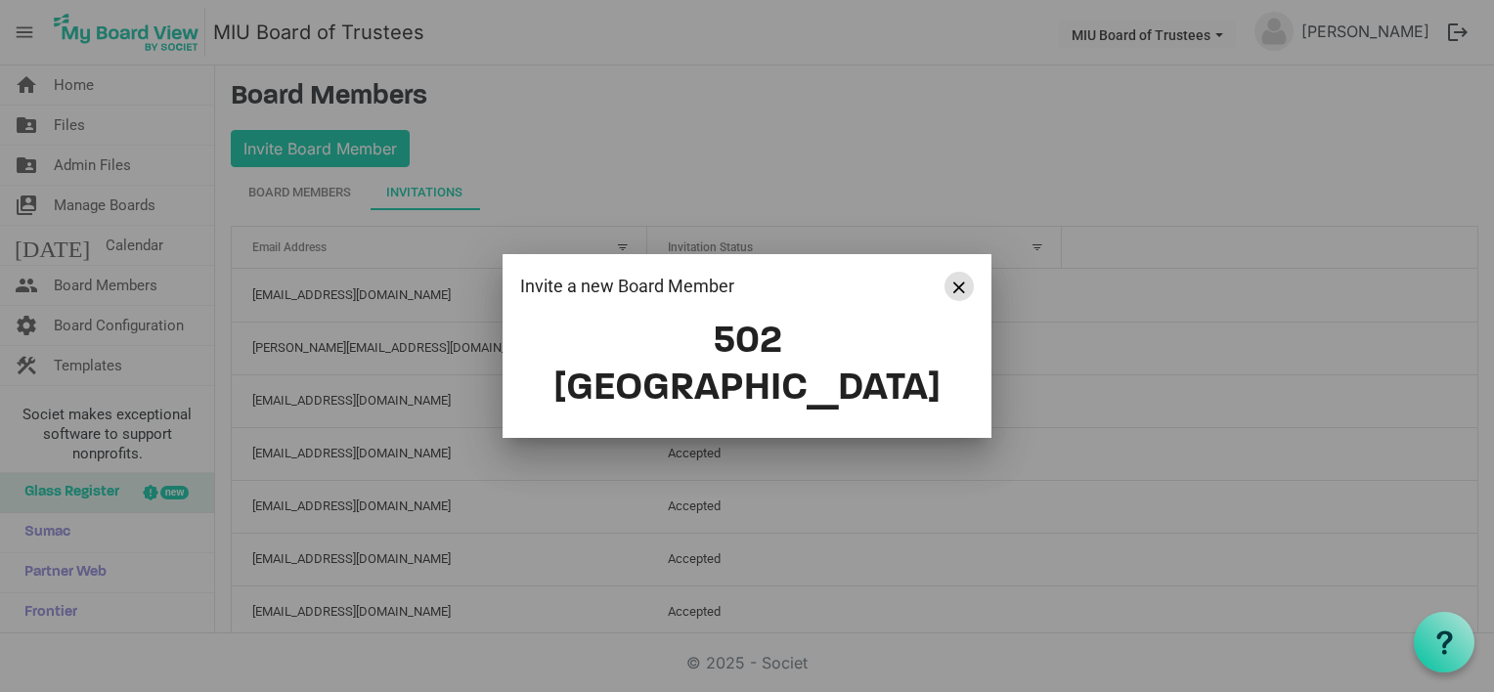
click at [954, 293] on span "Close" at bounding box center [959, 288] width 12 height 12
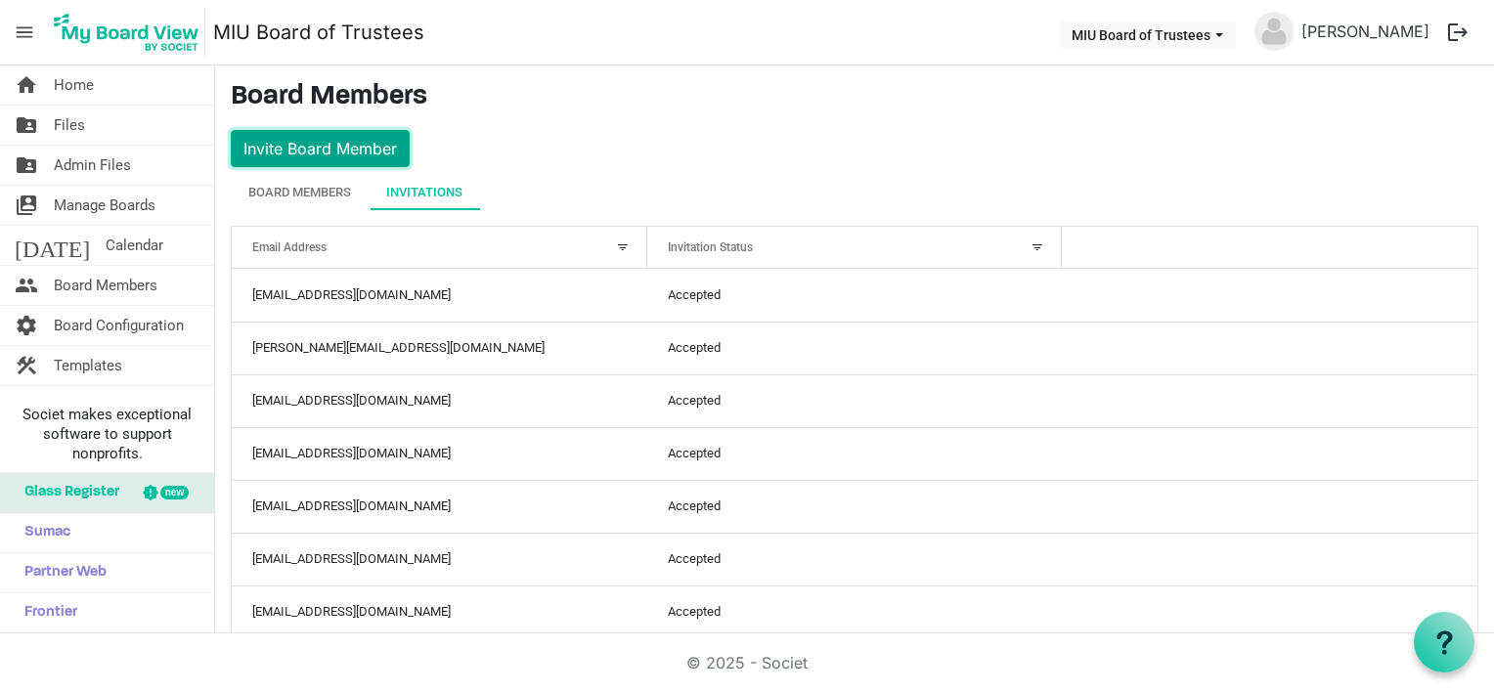
click at [277, 149] on button "Invite Board Member" at bounding box center [320, 148] width 179 height 37
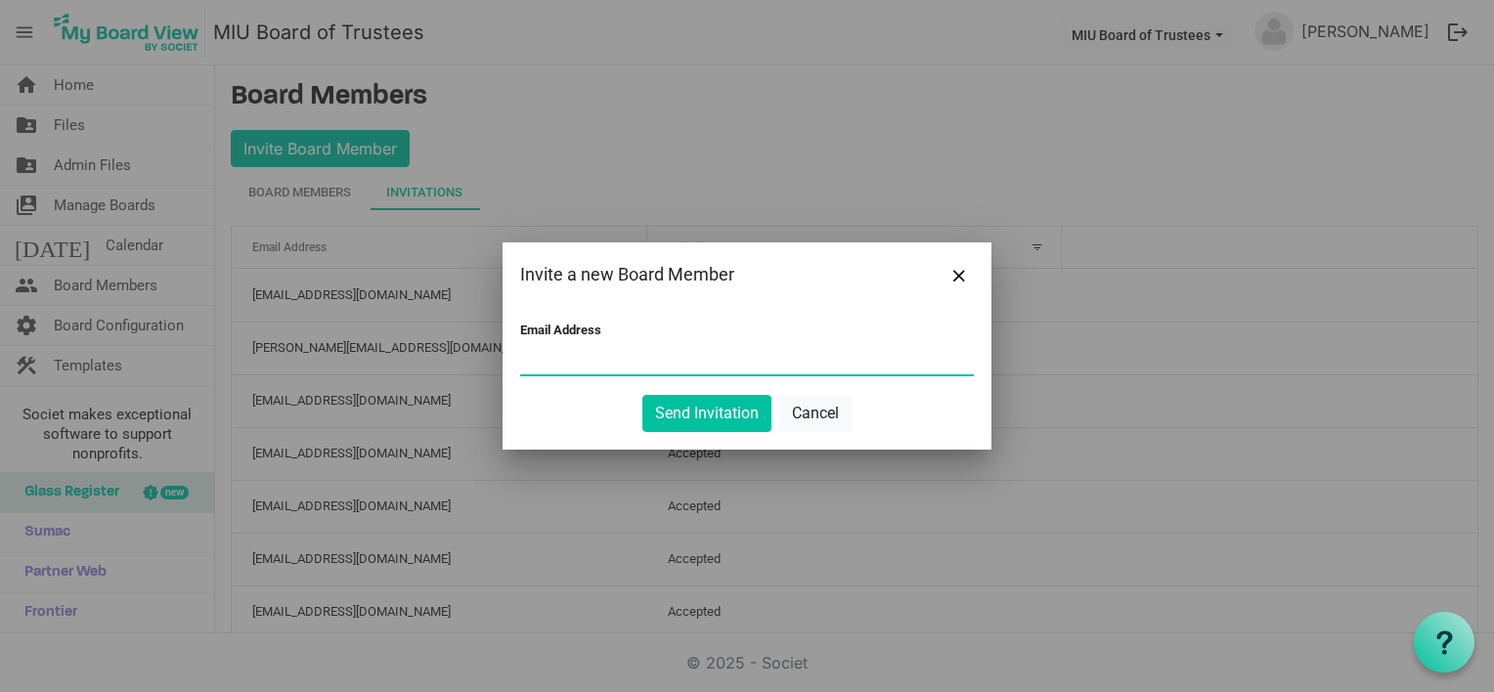
click at [570, 360] on input "Email Address" at bounding box center [747, 359] width 454 height 29
paste input "[PERSON_NAME][EMAIL_ADDRESS][PERSON_NAME][DOMAIN_NAME]"
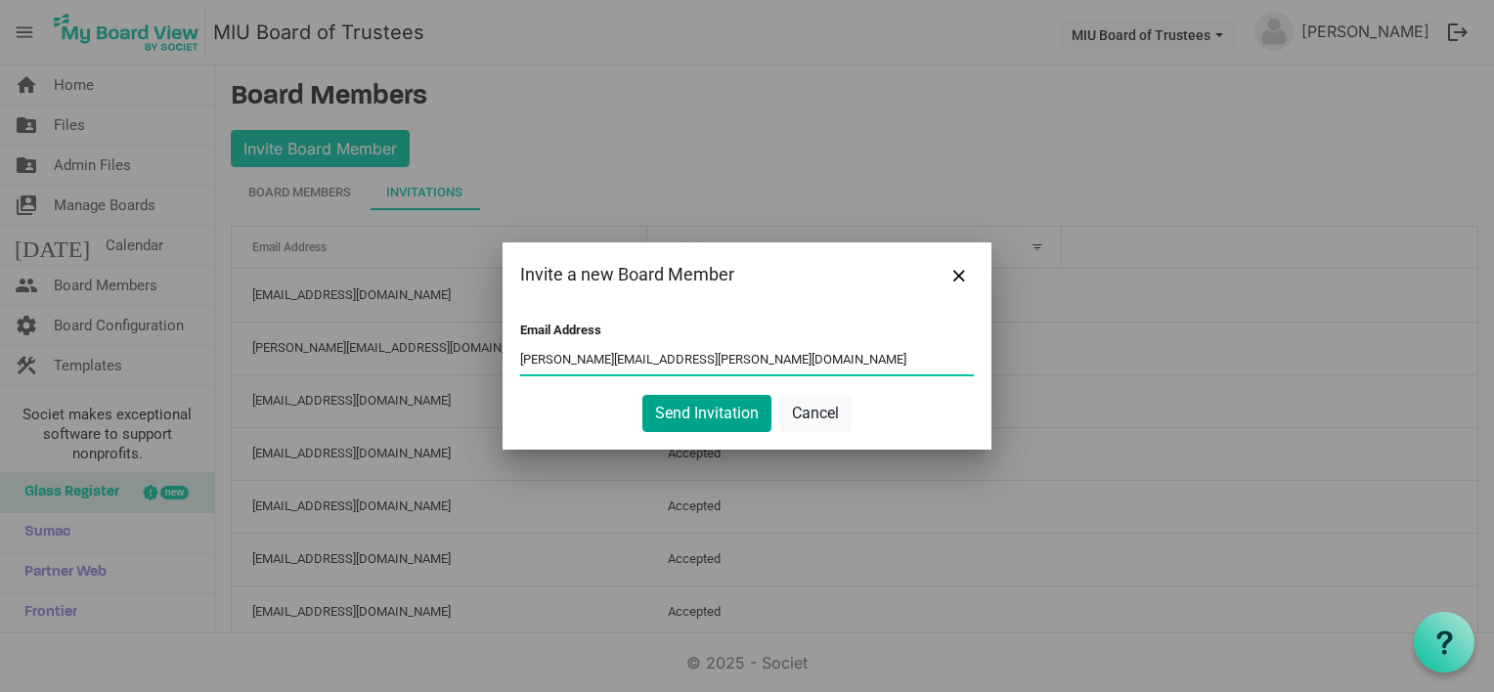
type input "[PERSON_NAME][EMAIL_ADDRESS][PERSON_NAME][DOMAIN_NAME]"
click at [707, 415] on button "Send Invitation" at bounding box center [706, 413] width 129 height 37
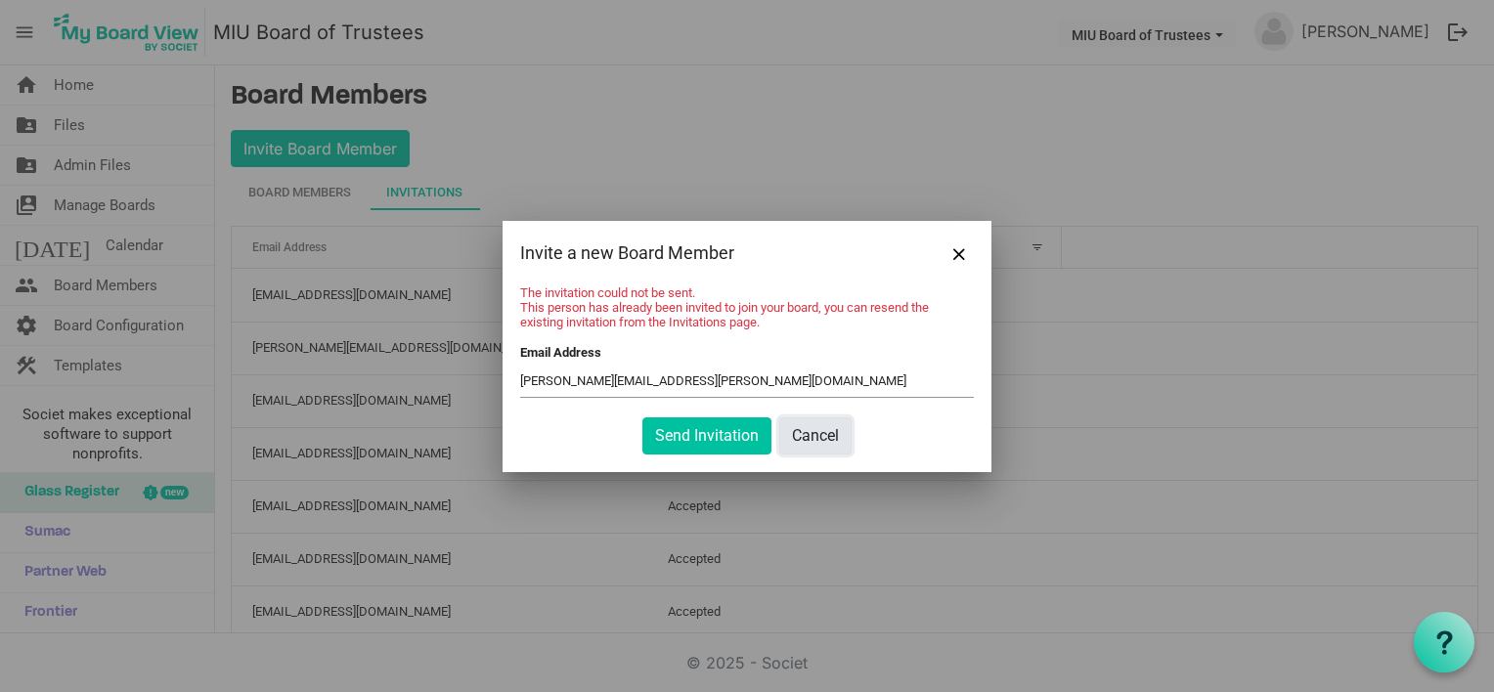
click at [808, 428] on button "Cancel" at bounding box center [815, 435] width 72 height 37
click at [953, 253] on span "Close" at bounding box center [959, 254] width 12 height 12
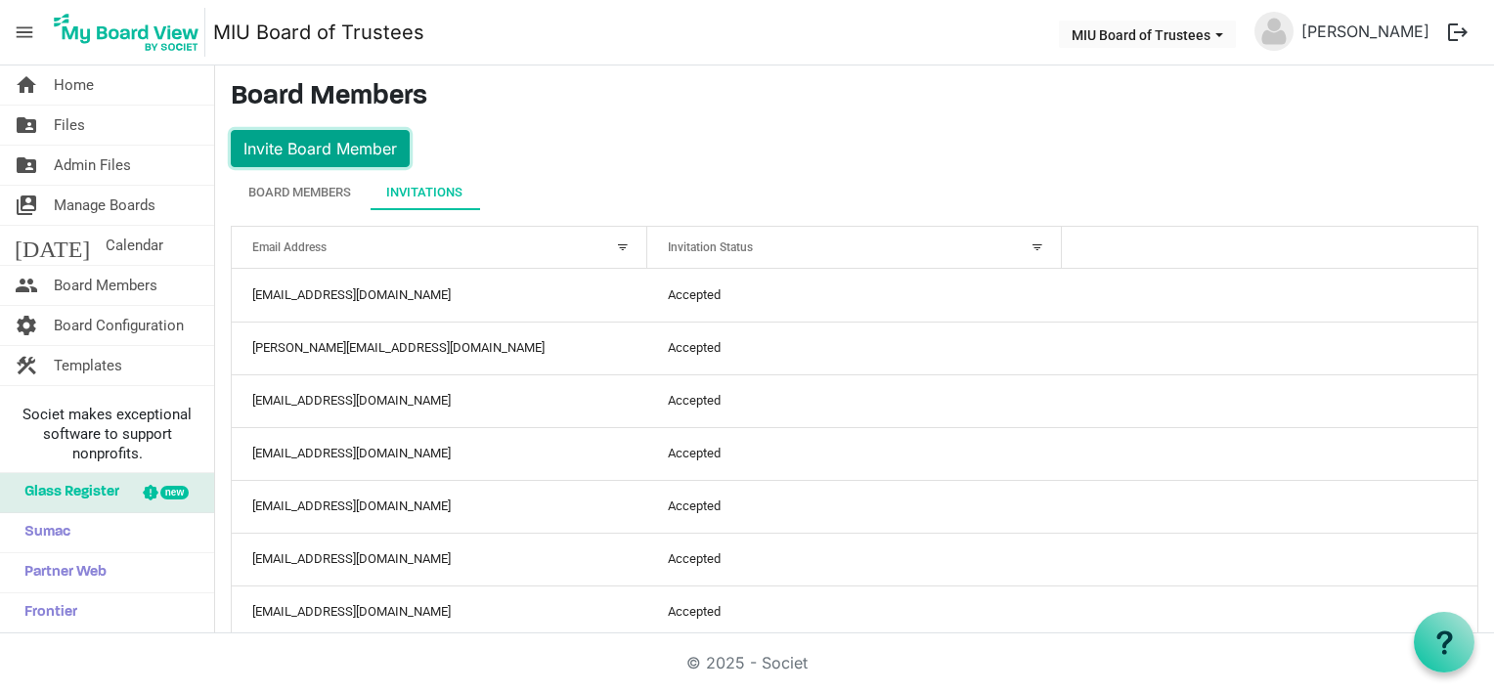
click at [363, 145] on button "Invite Board Member" at bounding box center [320, 148] width 179 height 37
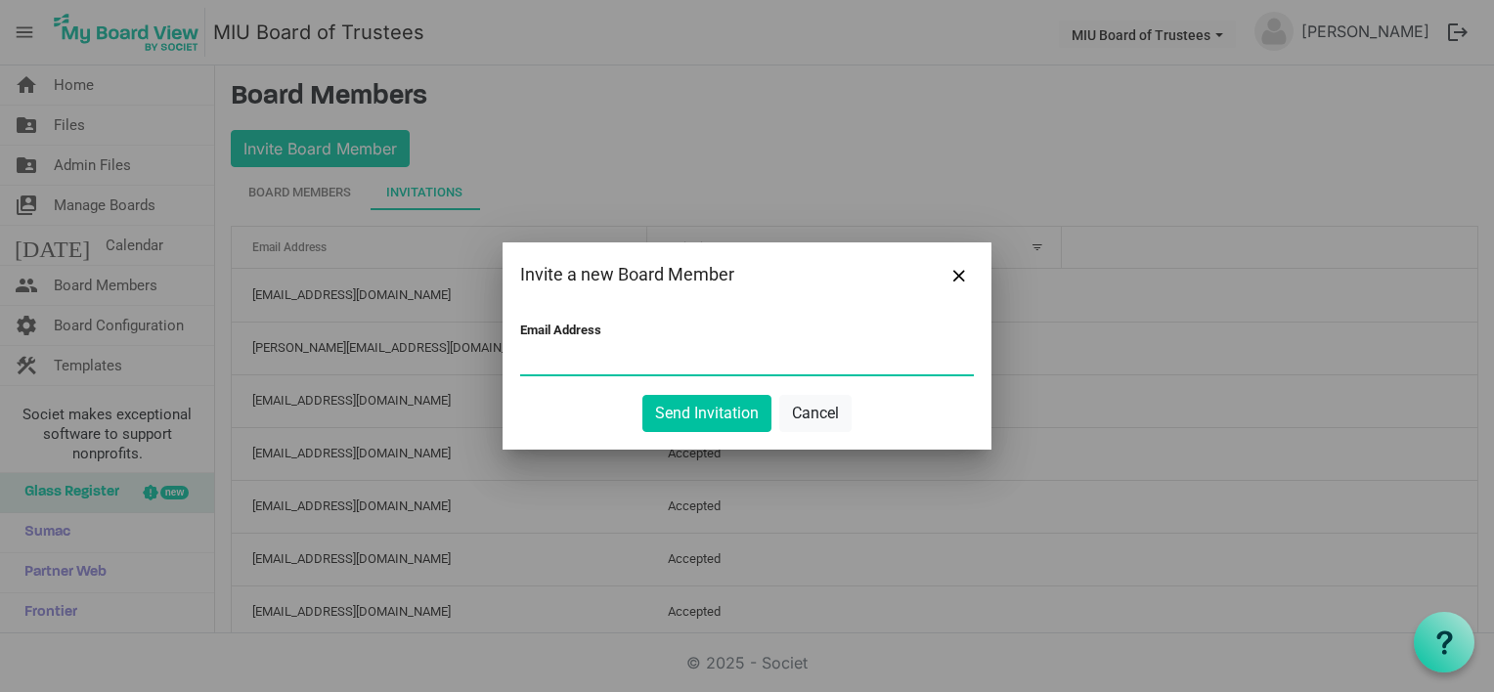
paste input "[PERSON_NAME][EMAIL_ADDRESS][PERSON_NAME][DOMAIN_NAME]"
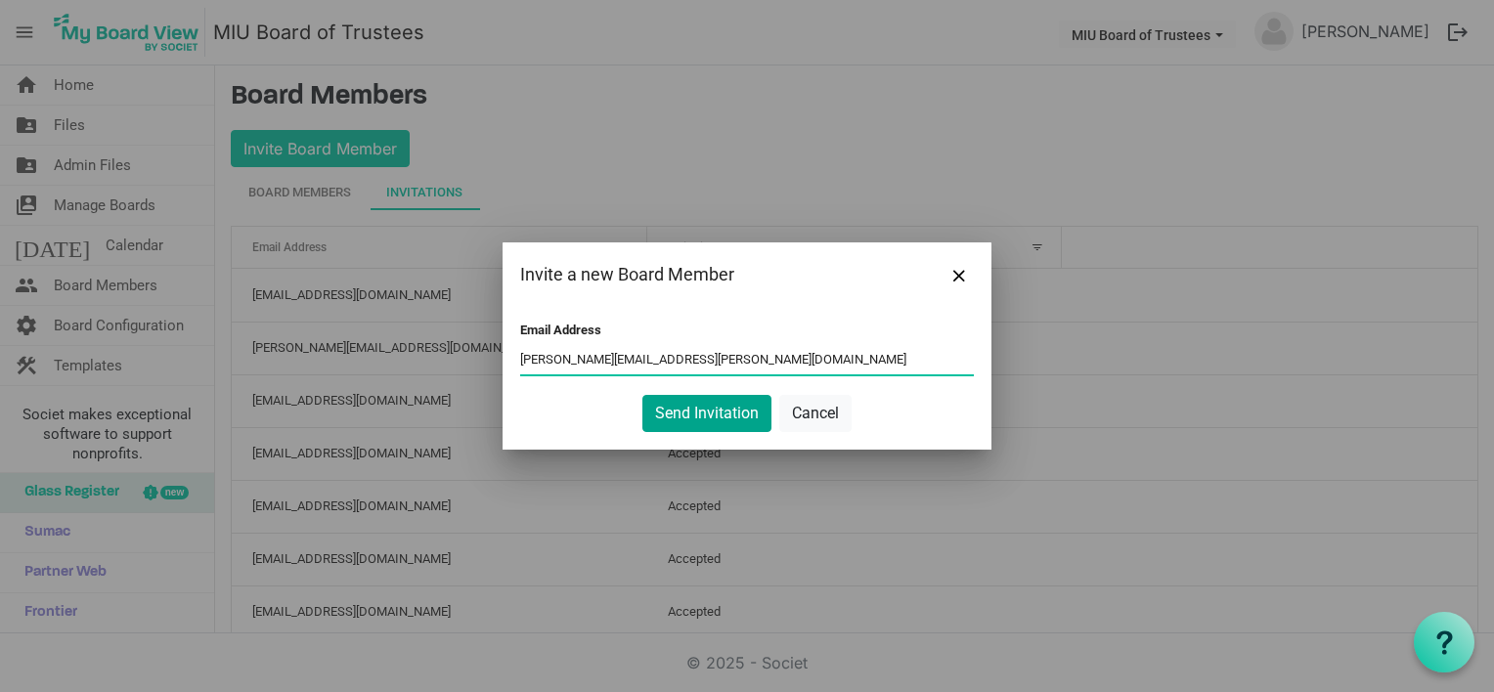
type input "[PERSON_NAME][EMAIL_ADDRESS][PERSON_NAME][DOMAIN_NAME]"
click at [684, 410] on button "Send Invitation" at bounding box center [706, 413] width 129 height 37
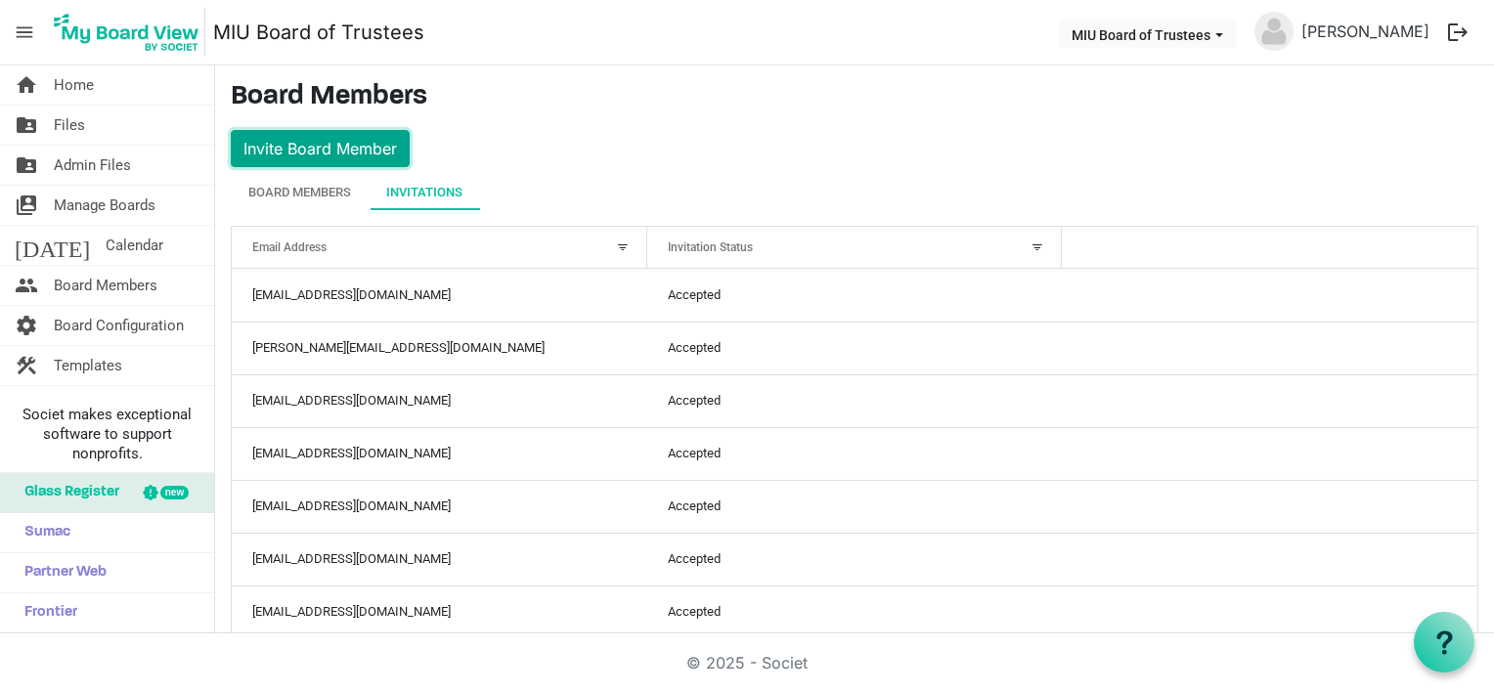
click at [383, 137] on button "Invite Board Member" at bounding box center [320, 148] width 179 height 37
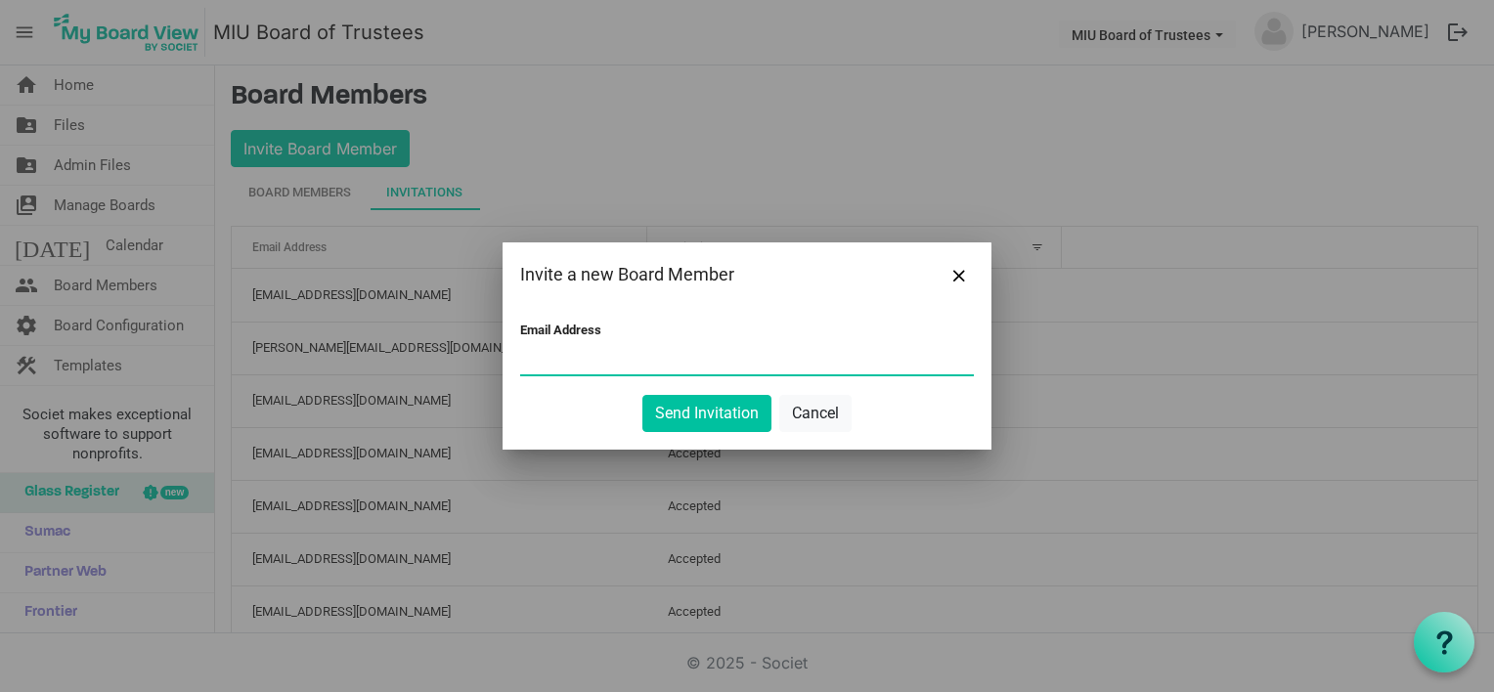
paste input "[EMAIL_ADDRESS][DOMAIN_NAME]"
type input "[EMAIL_ADDRESS][DOMAIN_NAME]"
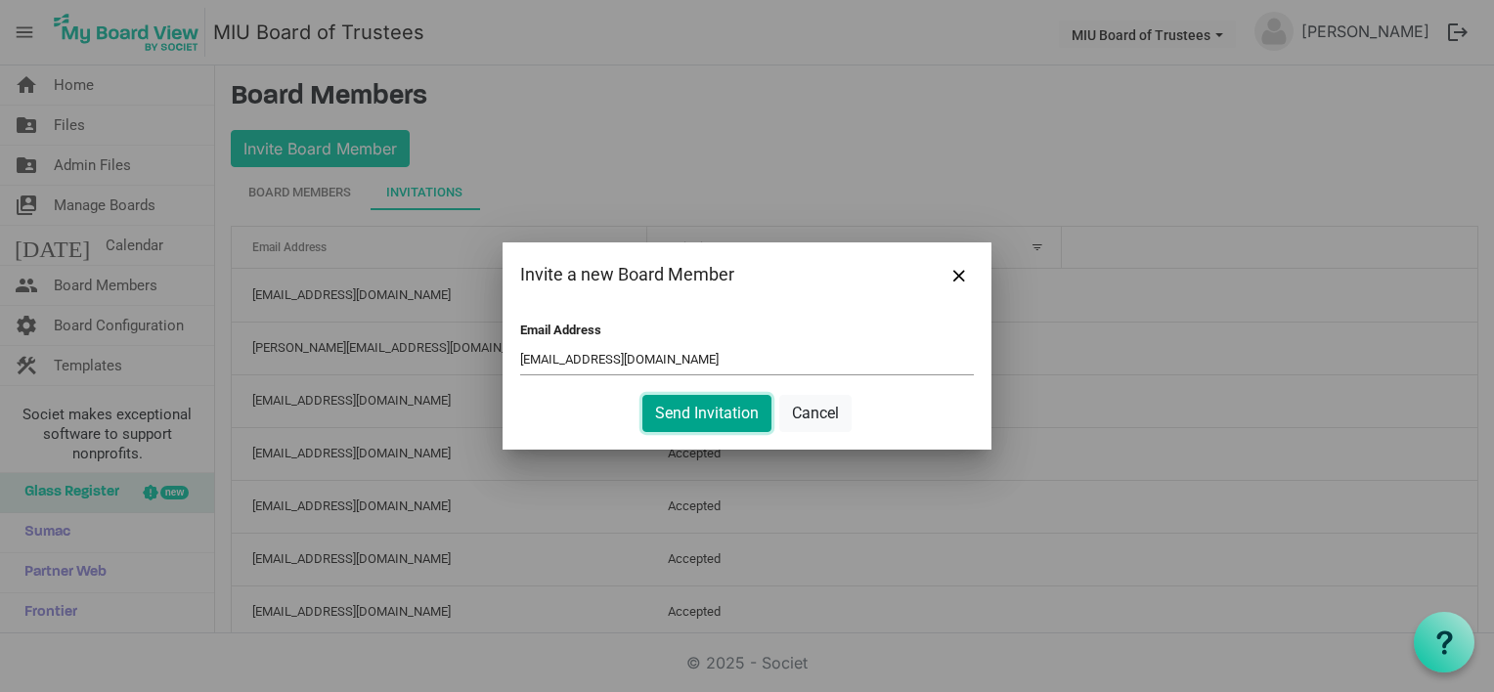
click at [705, 408] on button "Send Invitation" at bounding box center [706, 413] width 129 height 37
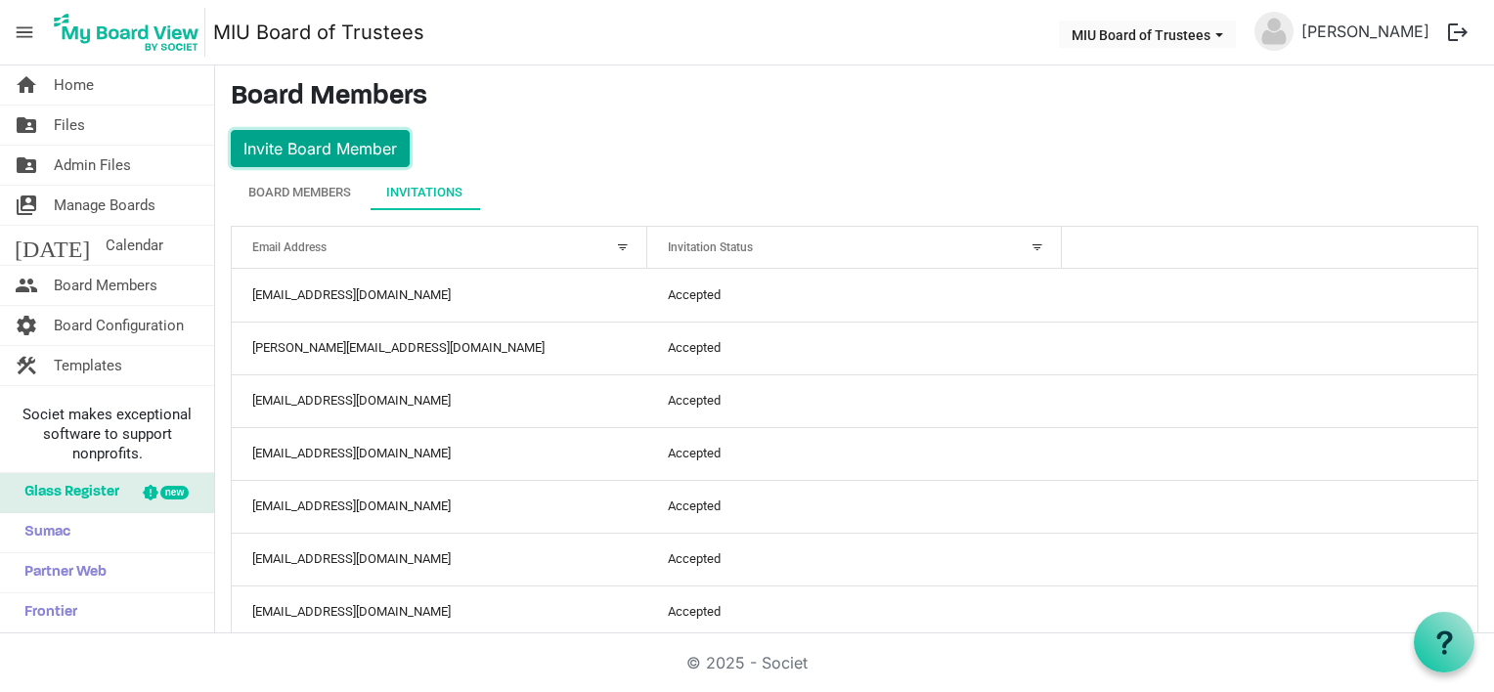
click at [344, 154] on button "Invite Board Member" at bounding box center [320, 148] width 179 height 37
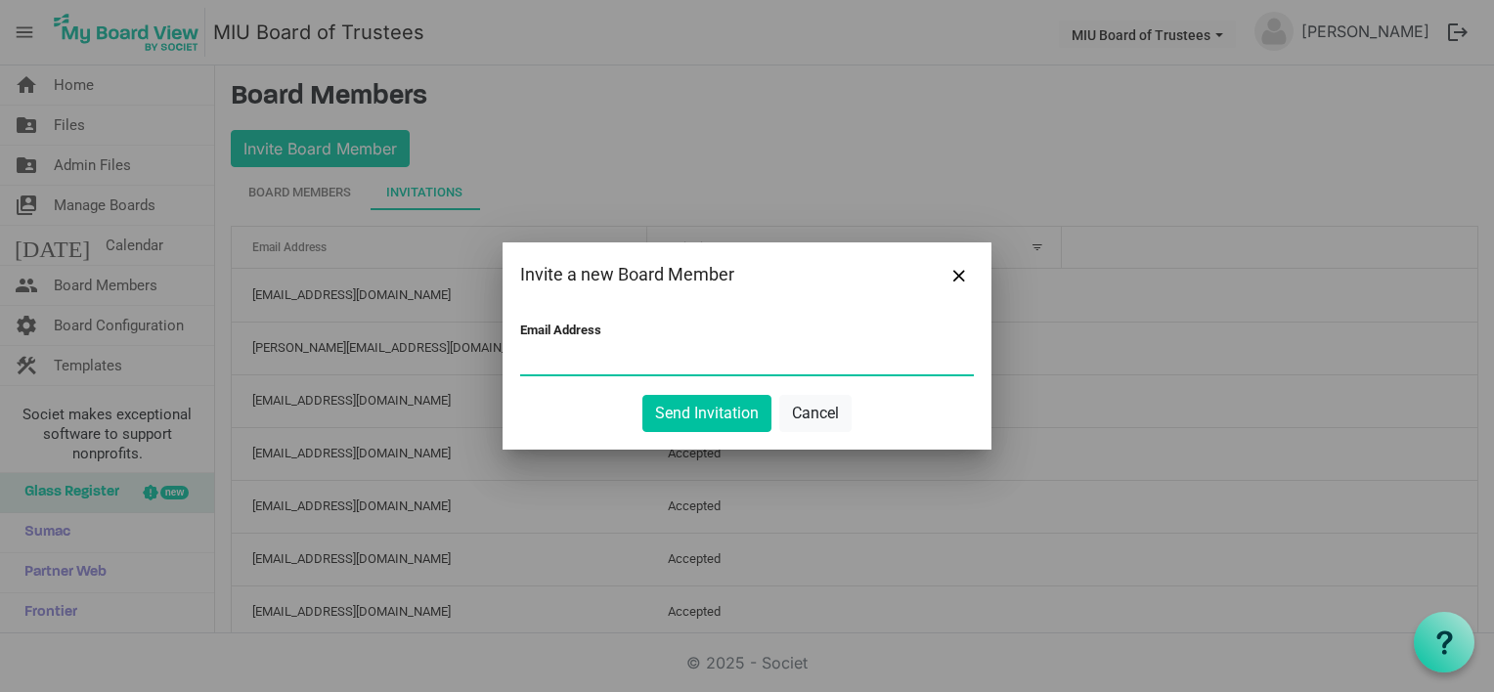
paste input "[PERSON_NAME][EMAIL_ADDRESS][PERSON_NAME][DOMAIN_NAME]"
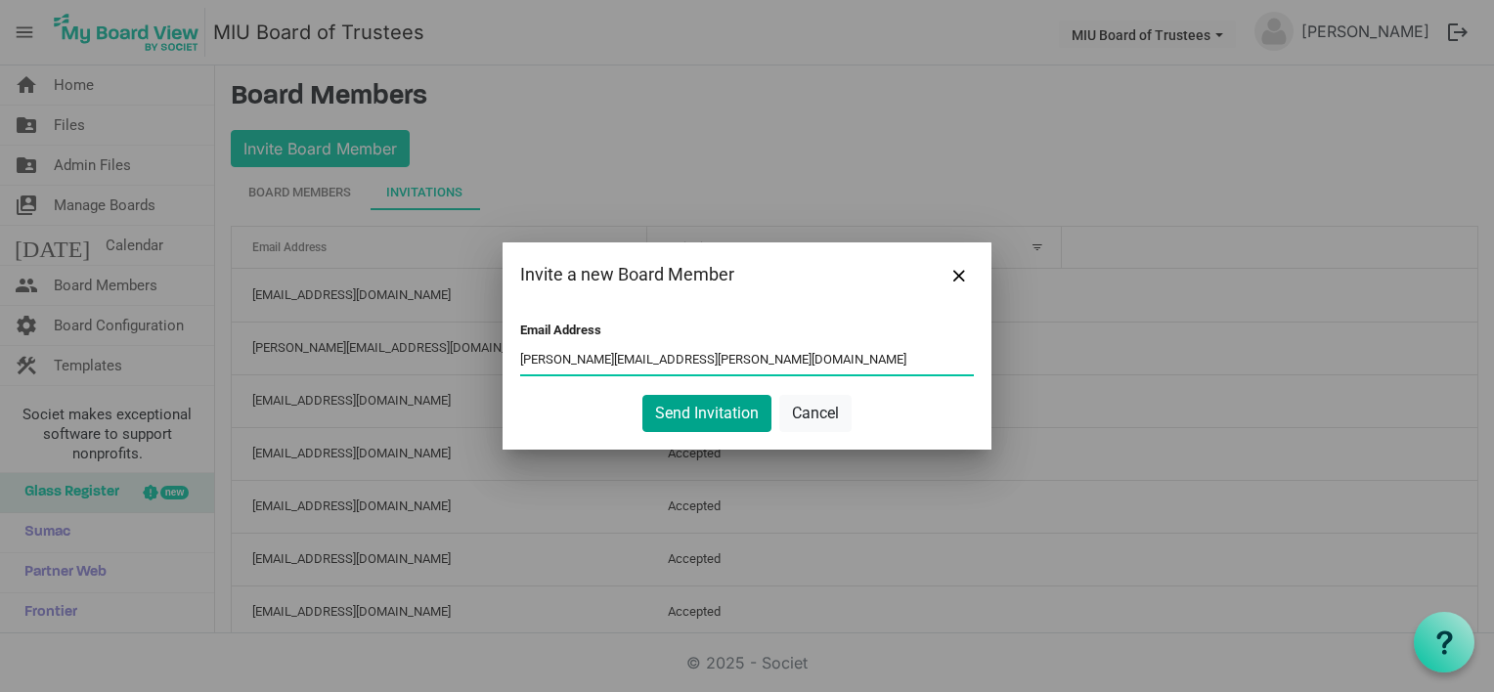
type input "[PERSON_NAME][EMAIL_ADDRESS][PERSON_NAME][DOMAIN_NAME]"
click at [693, 409] on button "Send Invitation" at bounding box center [706, 413] width 129 height 37
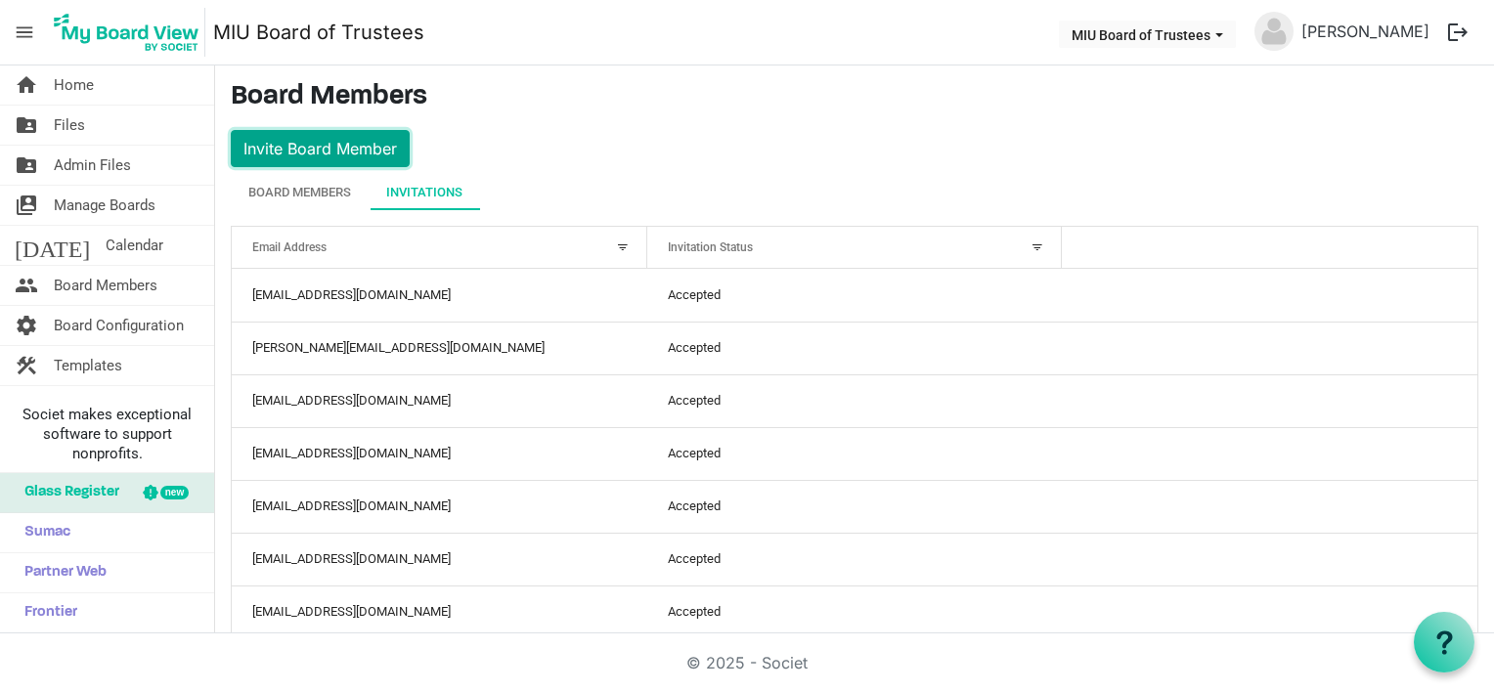
click at [349, 142] on button "Invite Board Member" at bounding box center [320, 148] width 179 height 37
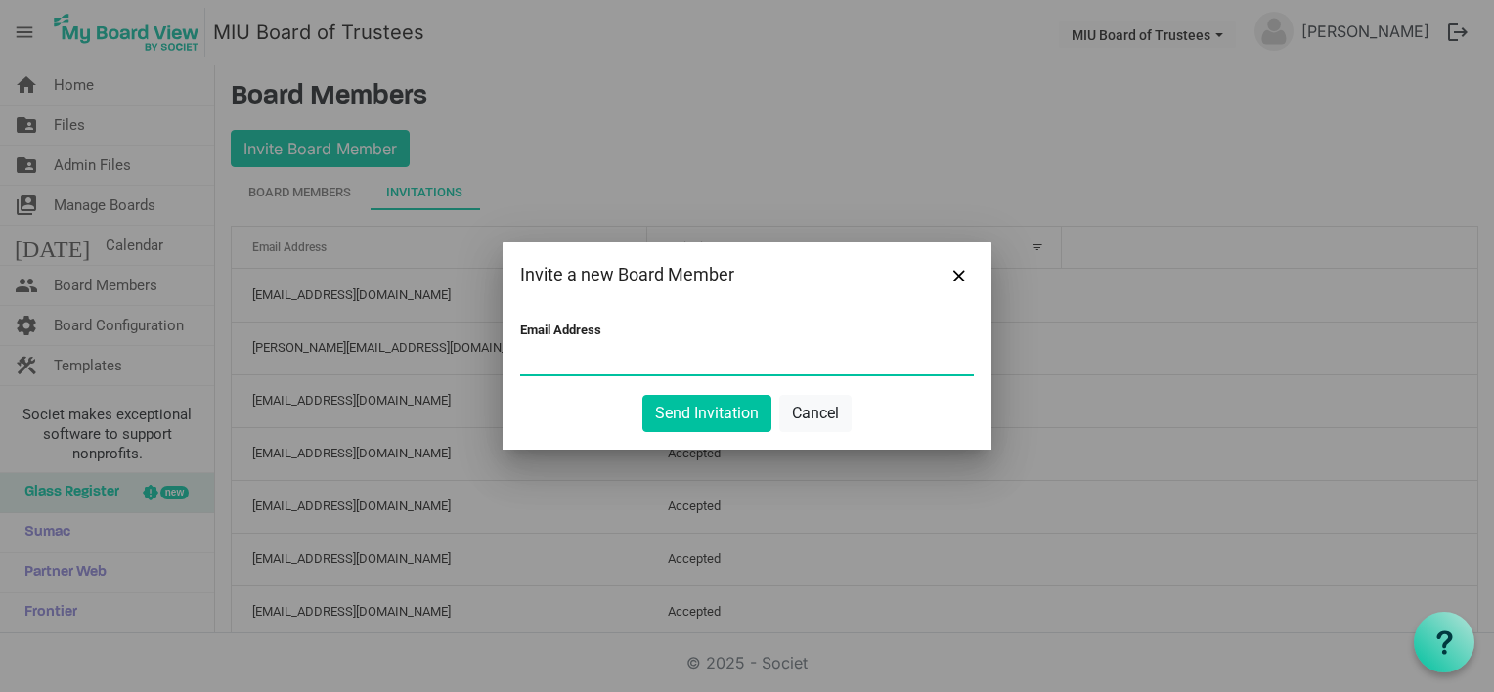
click at [602, 352] on input "Email Address" at bounding box center [747, 359] width 454 height 29
paste input "[EMAIL_ADDRESS][DOMAIN_NAME]"
type input "[EMAIL_ADDRESS][DOMAIN_NAME]"
click at [712, 409] on button "Send Invitation" at bounding box center [706, 413] width 129 height 37
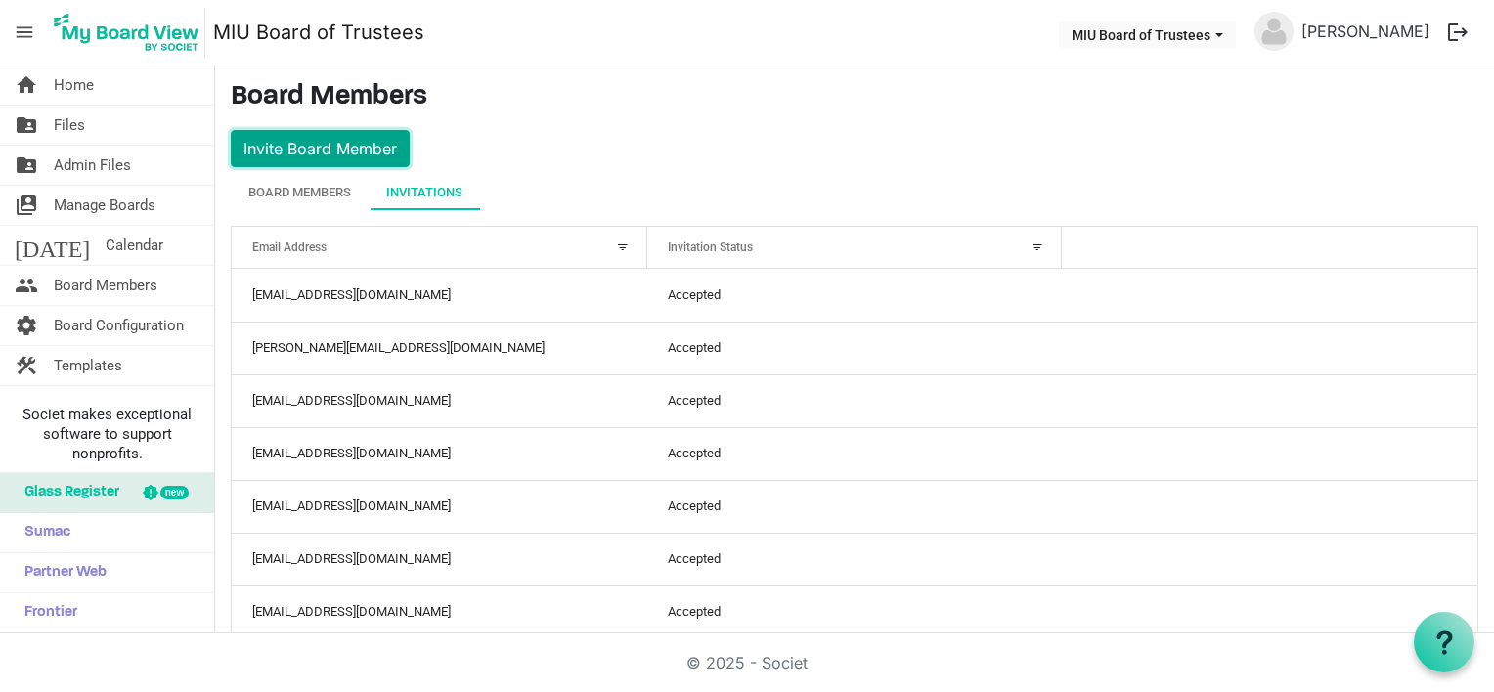
click at [351, 156] on button "Invite Board Member" at bounding box center [320, 148] width 179 height 37
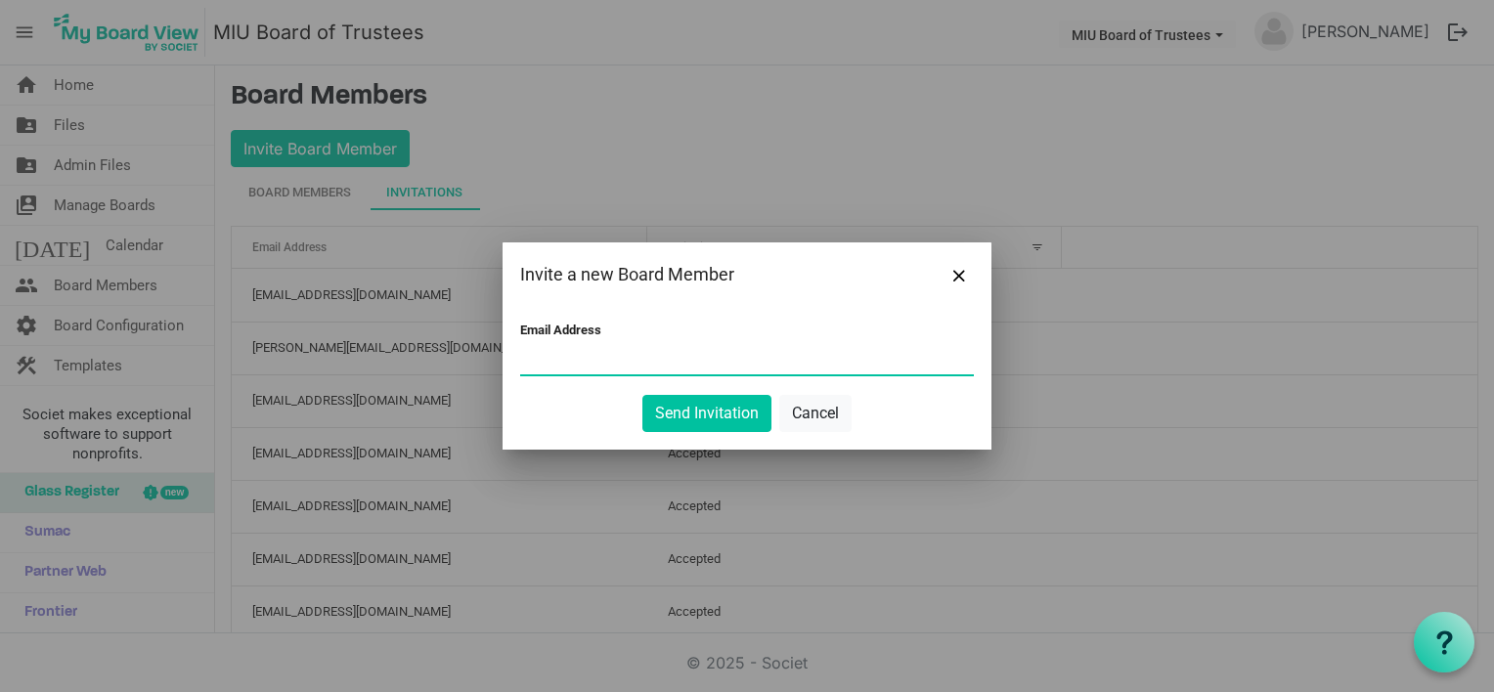
paste input "[EMAIL_ADDRESS][DOMAIN_NAME]"
type input "[EMAIL_ADDRESS][DOMAIN_NAME]"
click at [678, 415] on button "Send Invitation" at bounding box center [706, 413] width 129 height 37
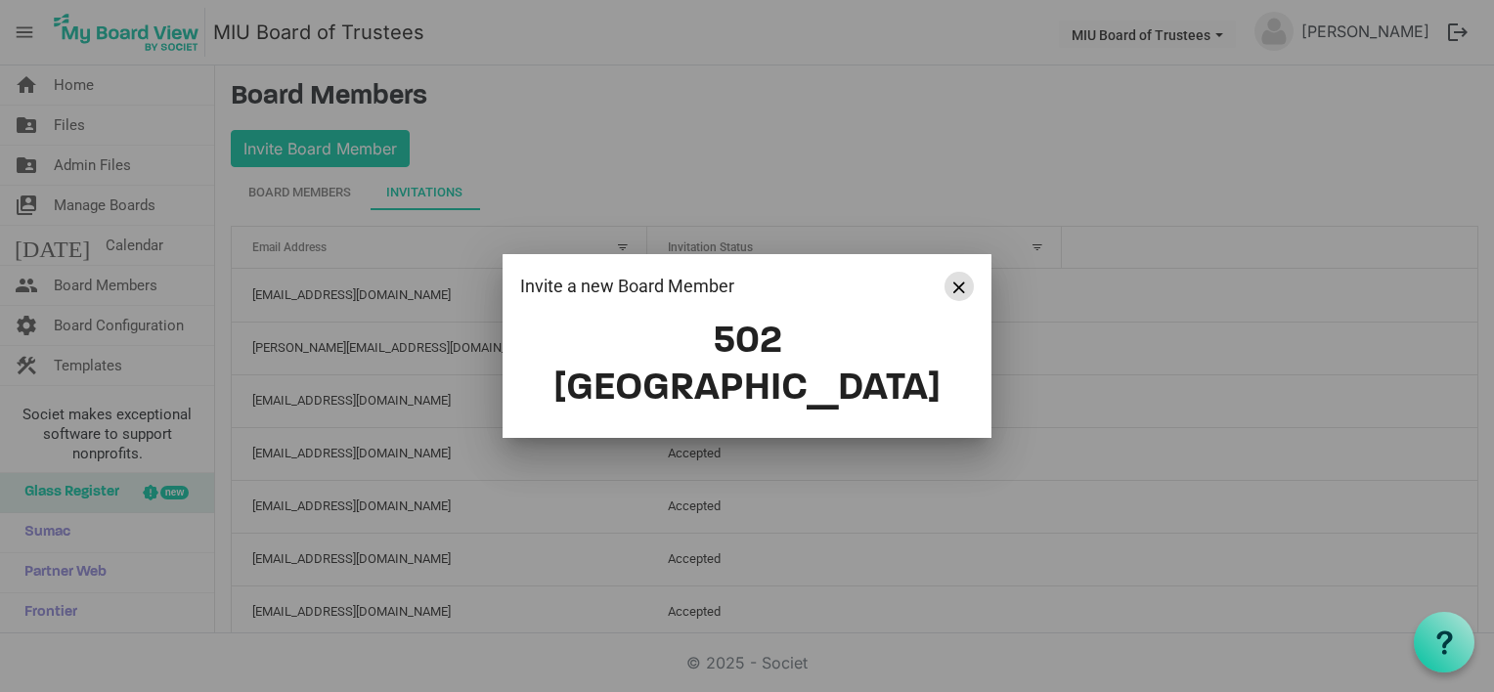
click at [952, 301] on button "Close" at bounding box center [958, 286] width 29 height 29
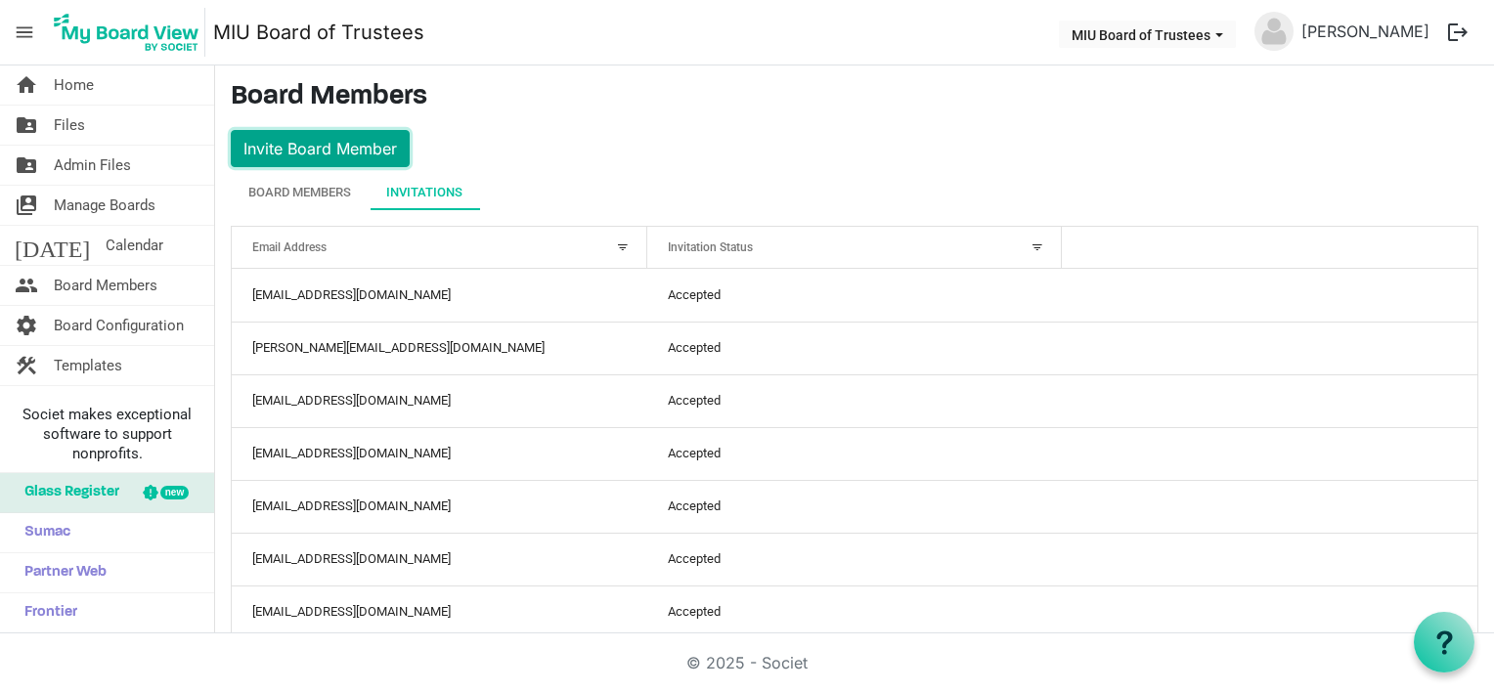
click at [314, 153] on button "Invite Board Member" at bounding box center [320, 148] width 179 height 37
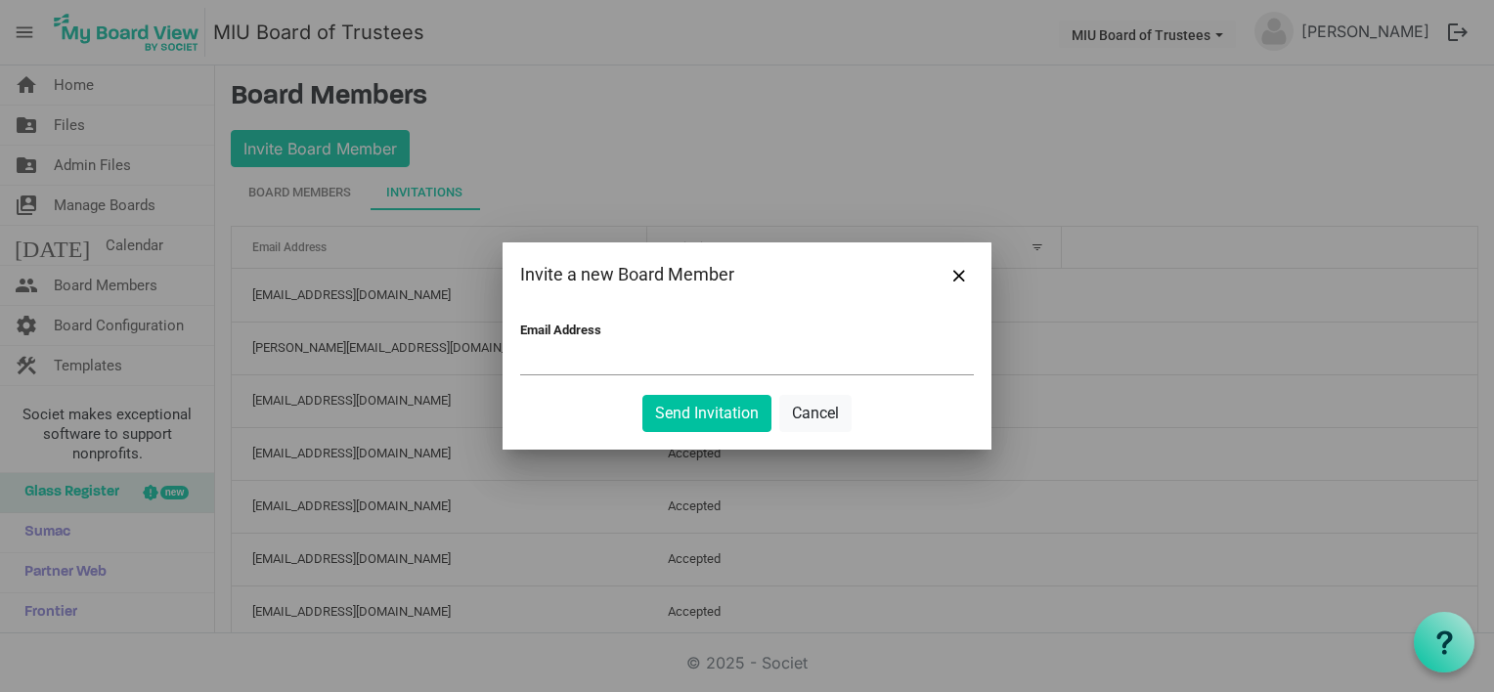
click at [346, 156] on div at bounding box center [747, 346] width 1494 height 692
click at [555, 345] on input "Email Address" at bounding box center [747, 359] width 454 height 29
paste input "[EMAIL_ADDRESS][DOMAIN_NAME]"
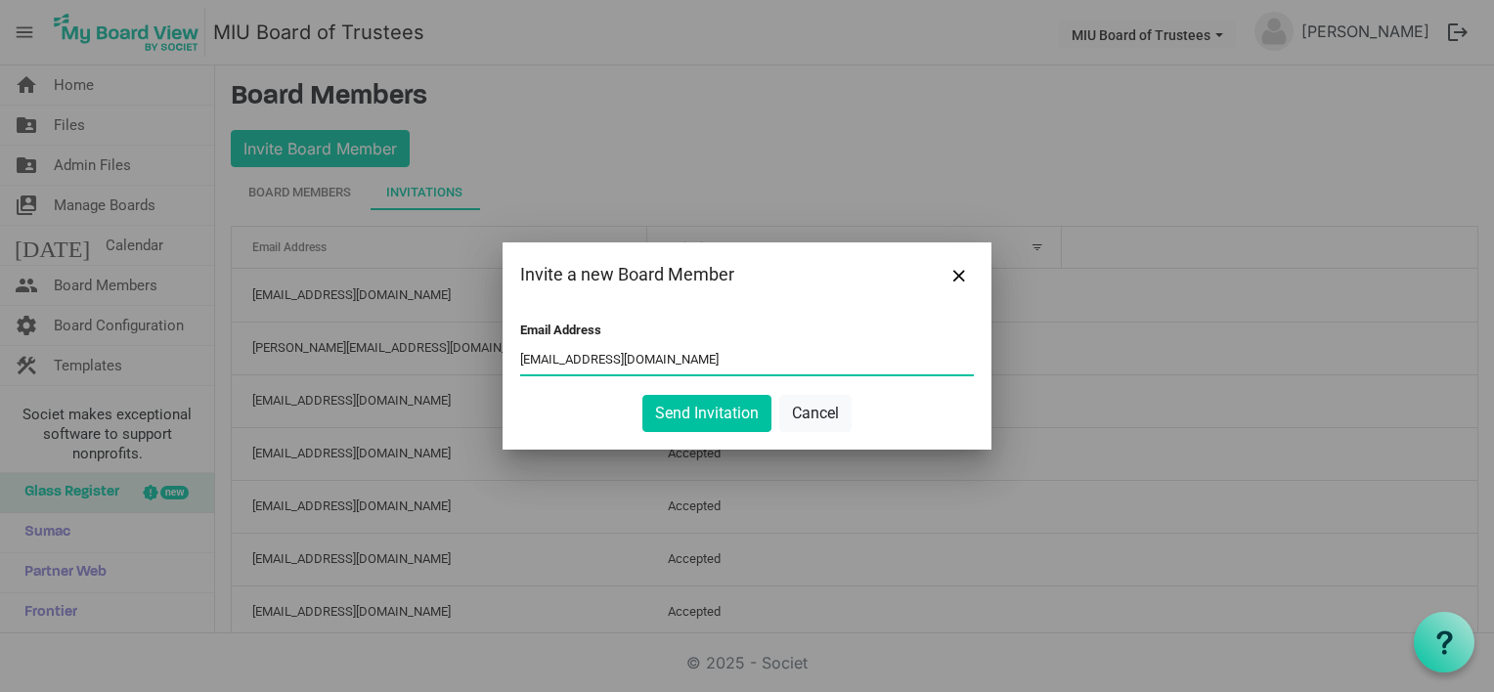
type input "[EMAIL_ADDRESS][DOMAIN_NAME]"
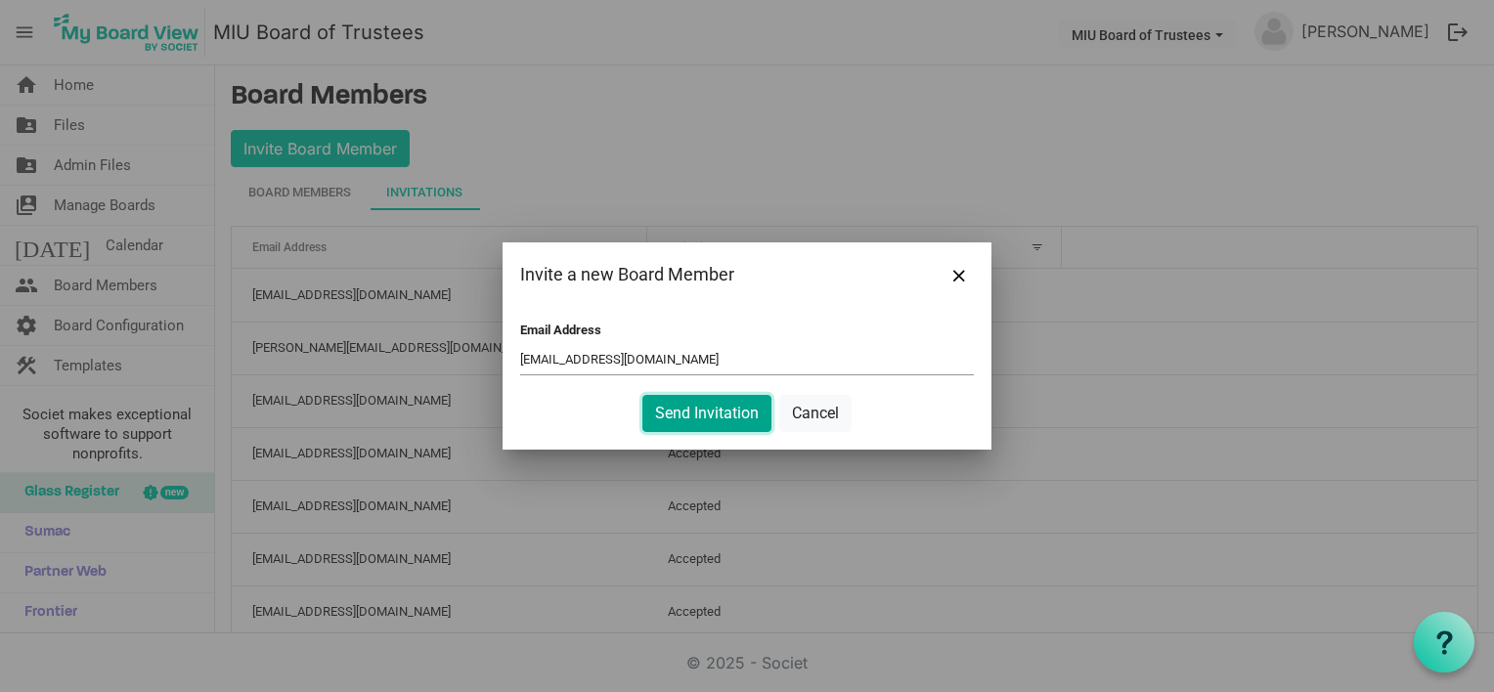
drag, startPoint x: 645, startPoint y: 391, endPoint x: 690, endPoint y: 413, distance: 49.8
click at [690, 413] on button "Send Invitation" at bounding box center [706, 413] width 129 height 37
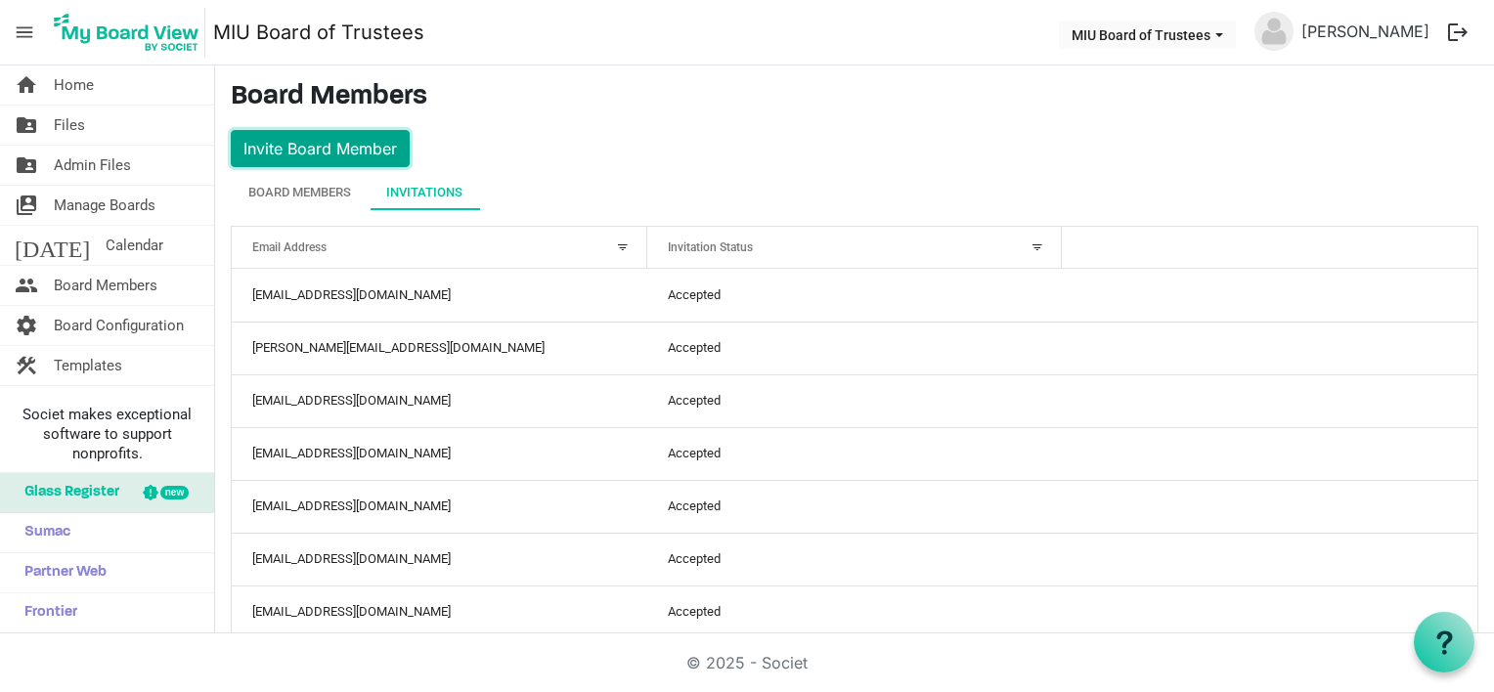
click at [332, 146] on button "Invite Board Member" at bounding box center [320, 148] width 179 height 37
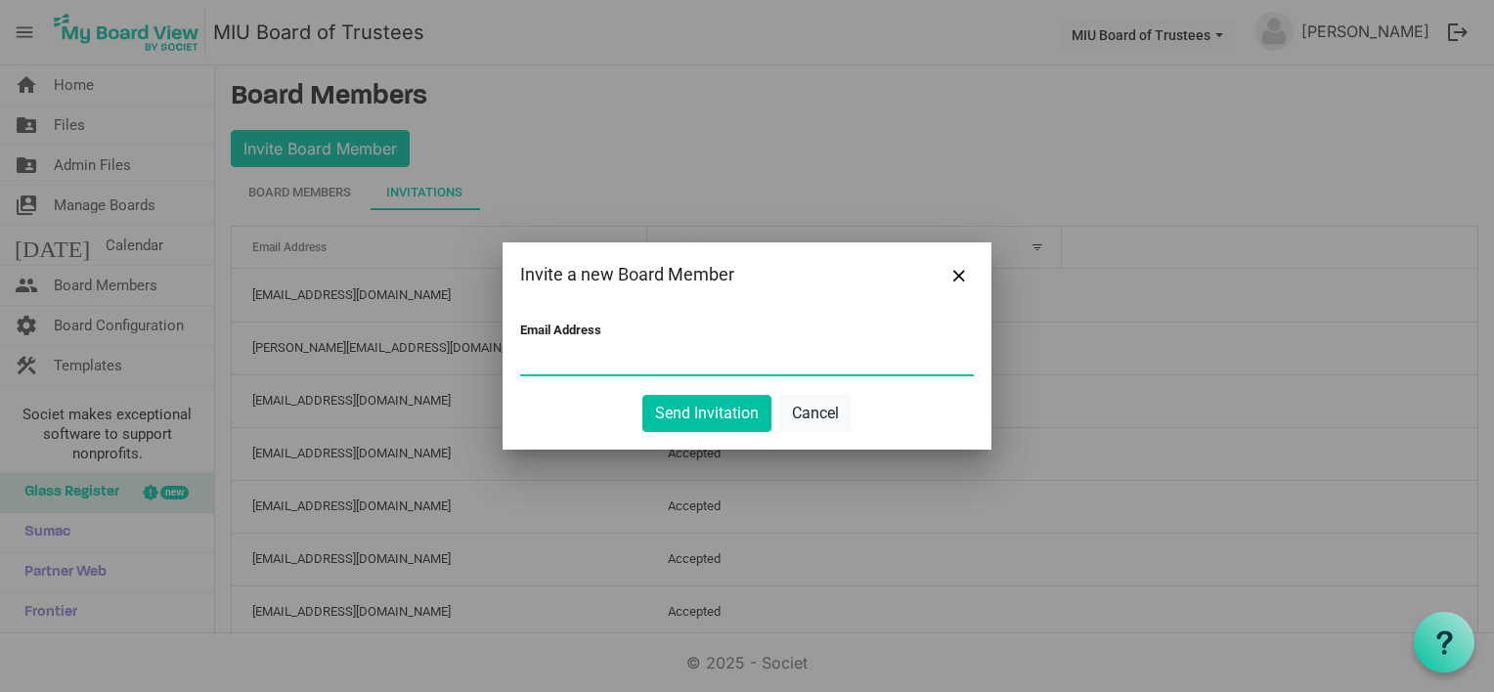
paste input "[EMAIL_ADDRESS][DOMAIN_NAME]"
type input "[EMAIL_ADDRESS][DOMAIN_NAME]"
click at [687, 405] on button "Send Invitation" at bounding box center [706, 413] width 129 height 37
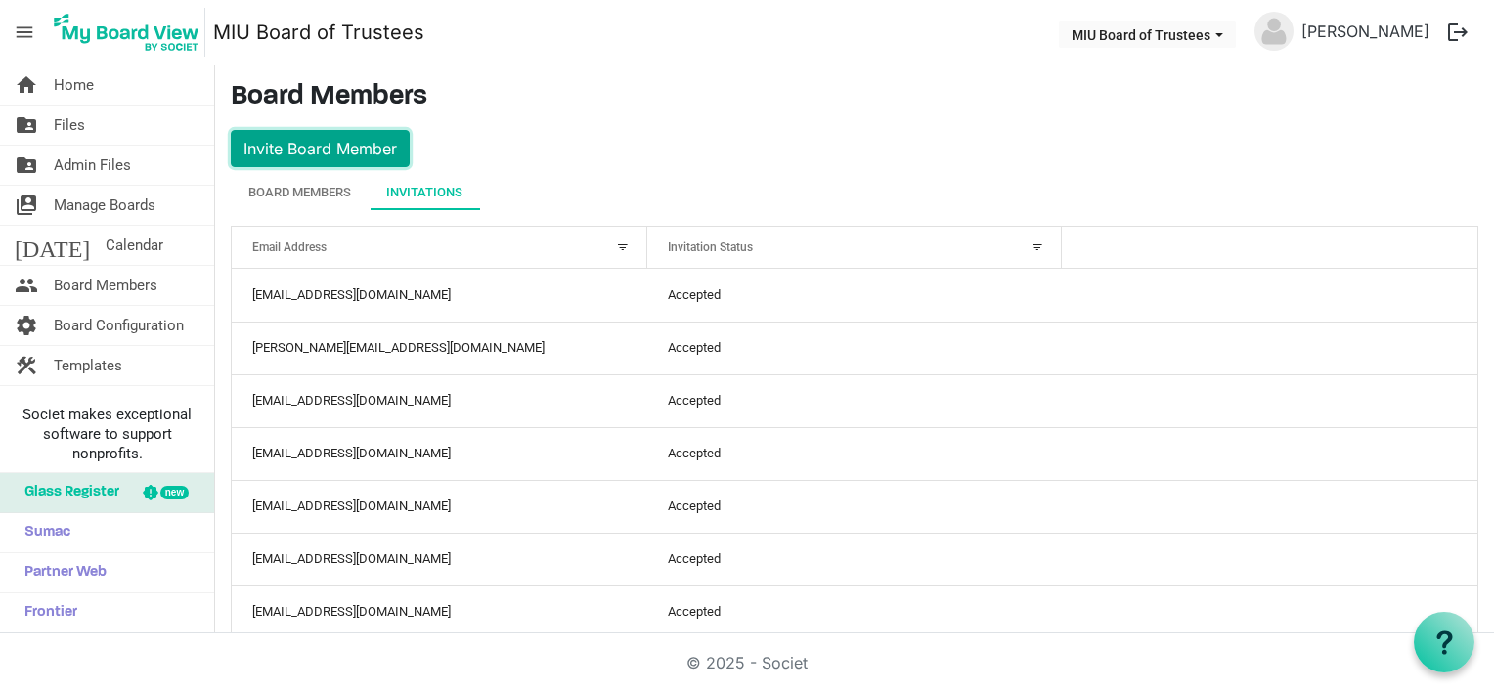
click at [341, 148] on button "Invite Board Member" at bounding box center [320, 148] width 179 height 37
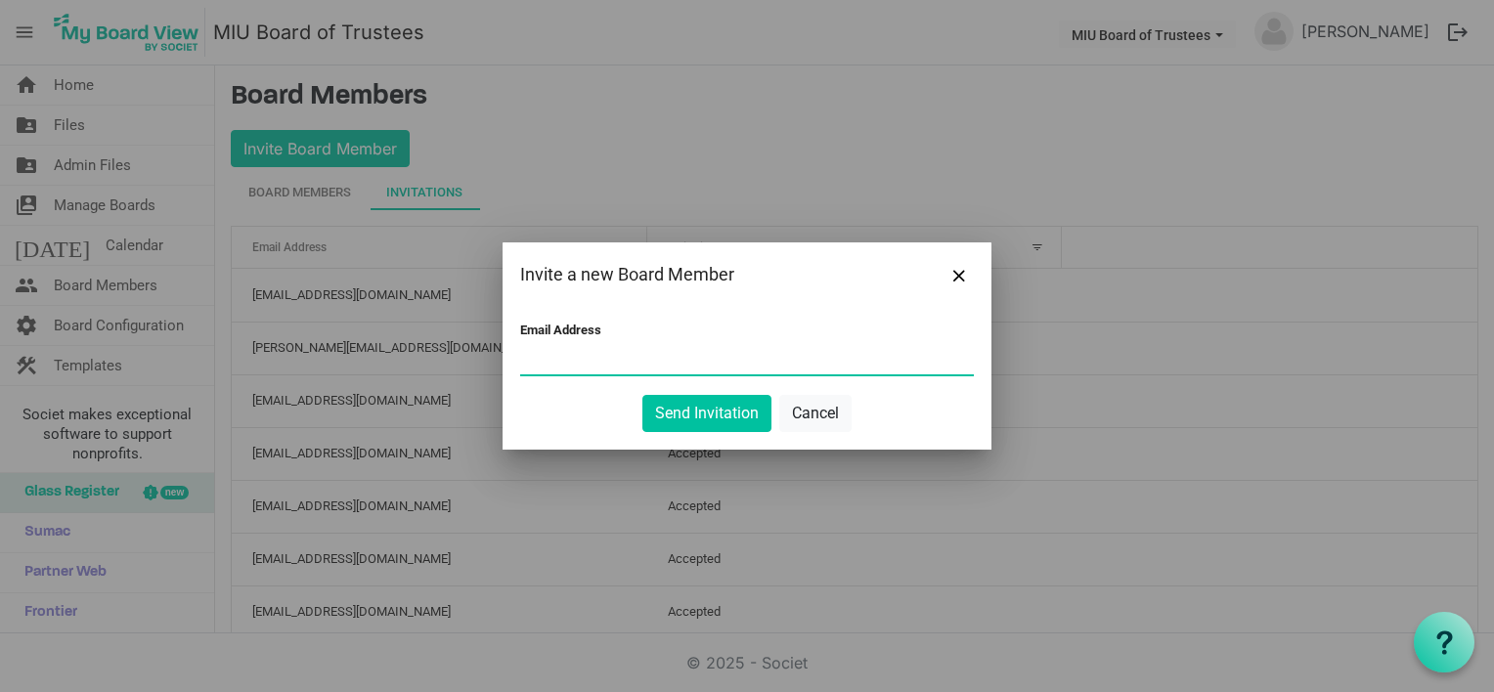
paste input "[EMAIL_ADDRESS][DOMAIN_NAME]"
type input "[EMAIL_ADDRESS][DOMAIN_NAME]"
click at [677, 415] on button "Send Invitation" at bounding box center [706, 413] width 129 height 37
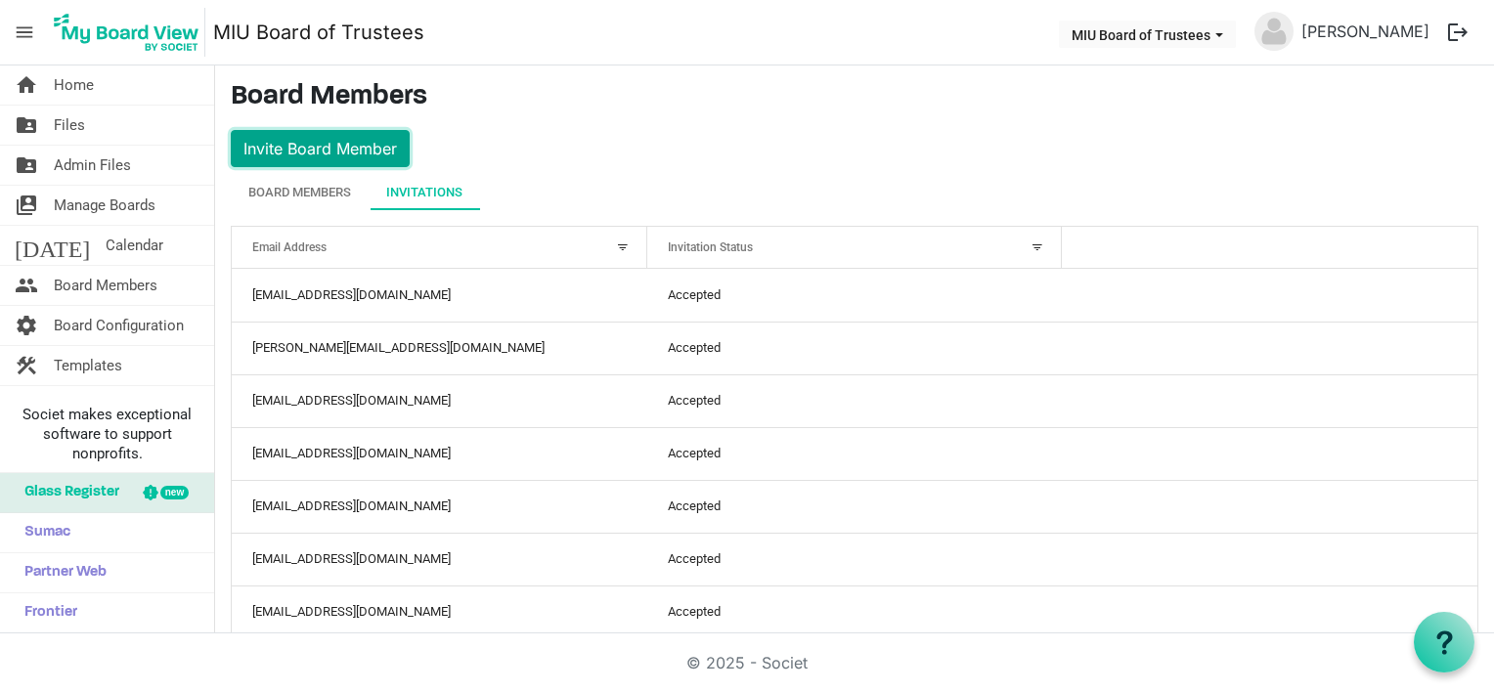
click at [352, 155] on button "Invite Board Member" at bounding box center [320, 148] width 179 height 37
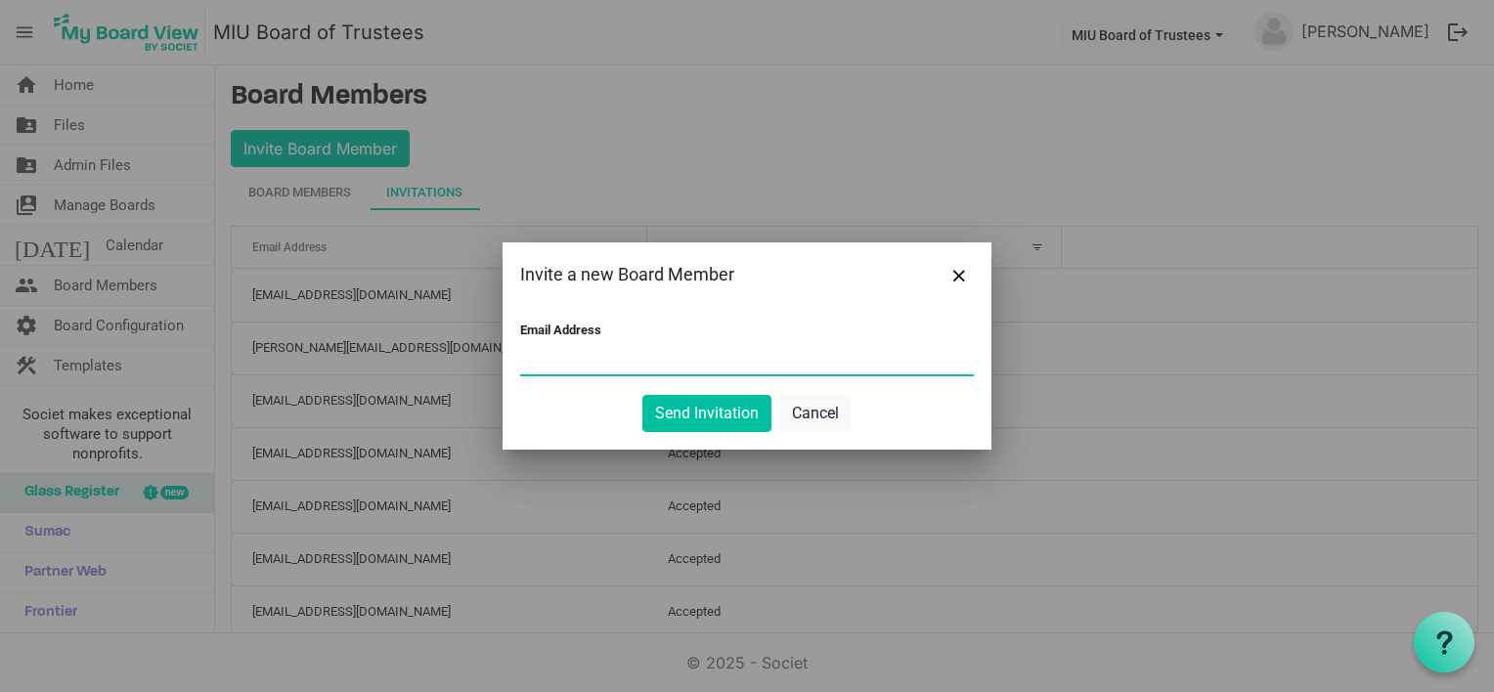
paste input "[EMAIL_ADDRESS][DOMAIN_NAME]"
type input "[EMAIL_ADDRESS][DOMAIN_NAME]"
click at [685, 407] on button "Send Invitation" at bounding box center [706, 413] width 129 height 37
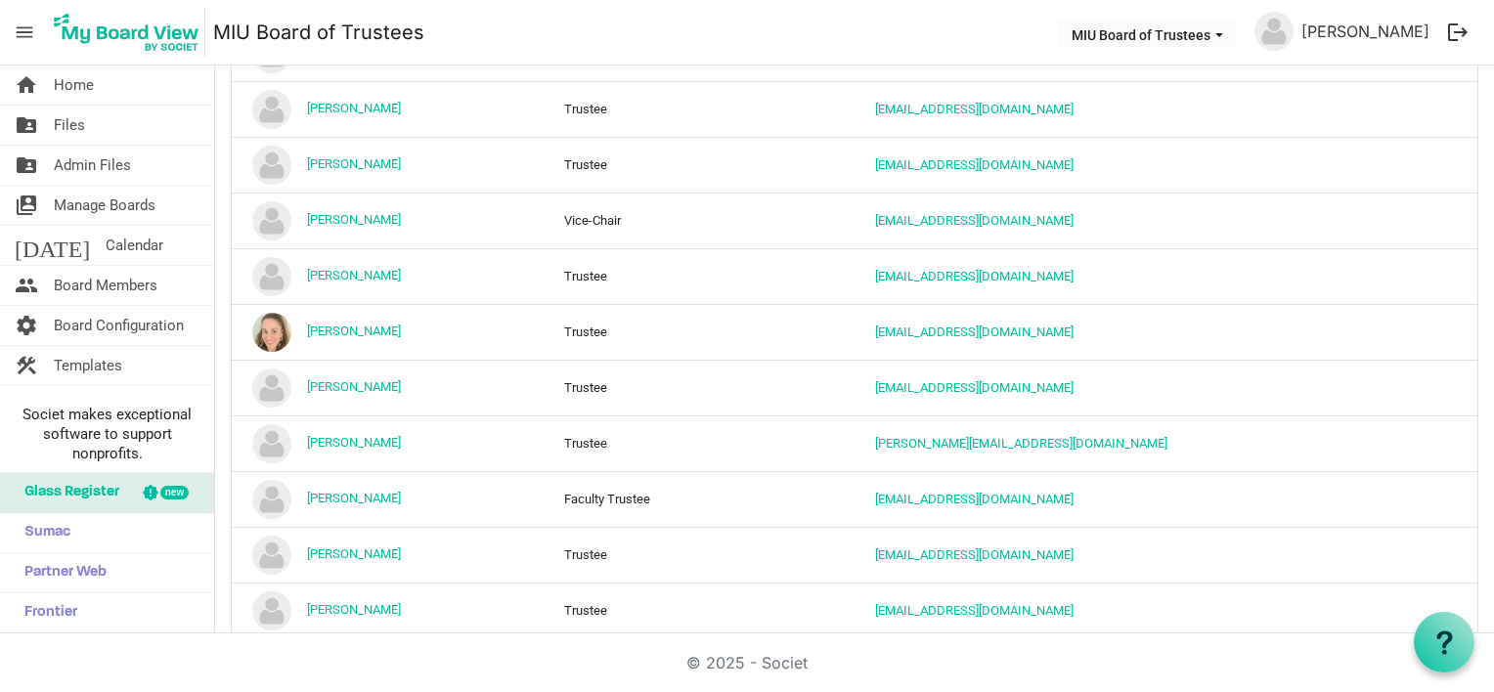
scroll to position [1508, 0]
